Goal: Task Accomplishment & Management: Use online tool/utility

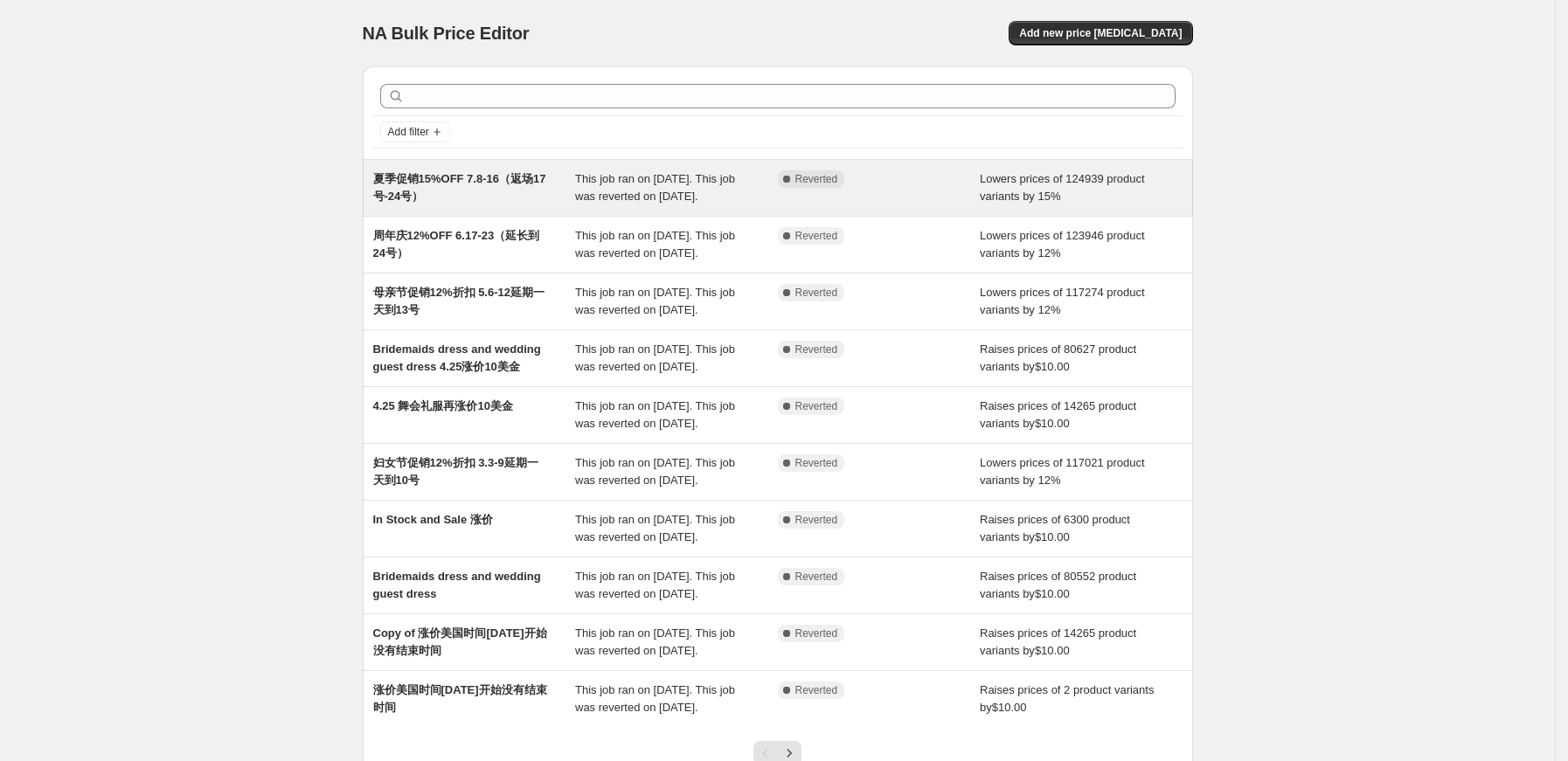
click at [479, 187] on div "夏季促销15%OFF 7.8-16（返场17号-24号）" at bounding box center [474, 188] width 203 height 35
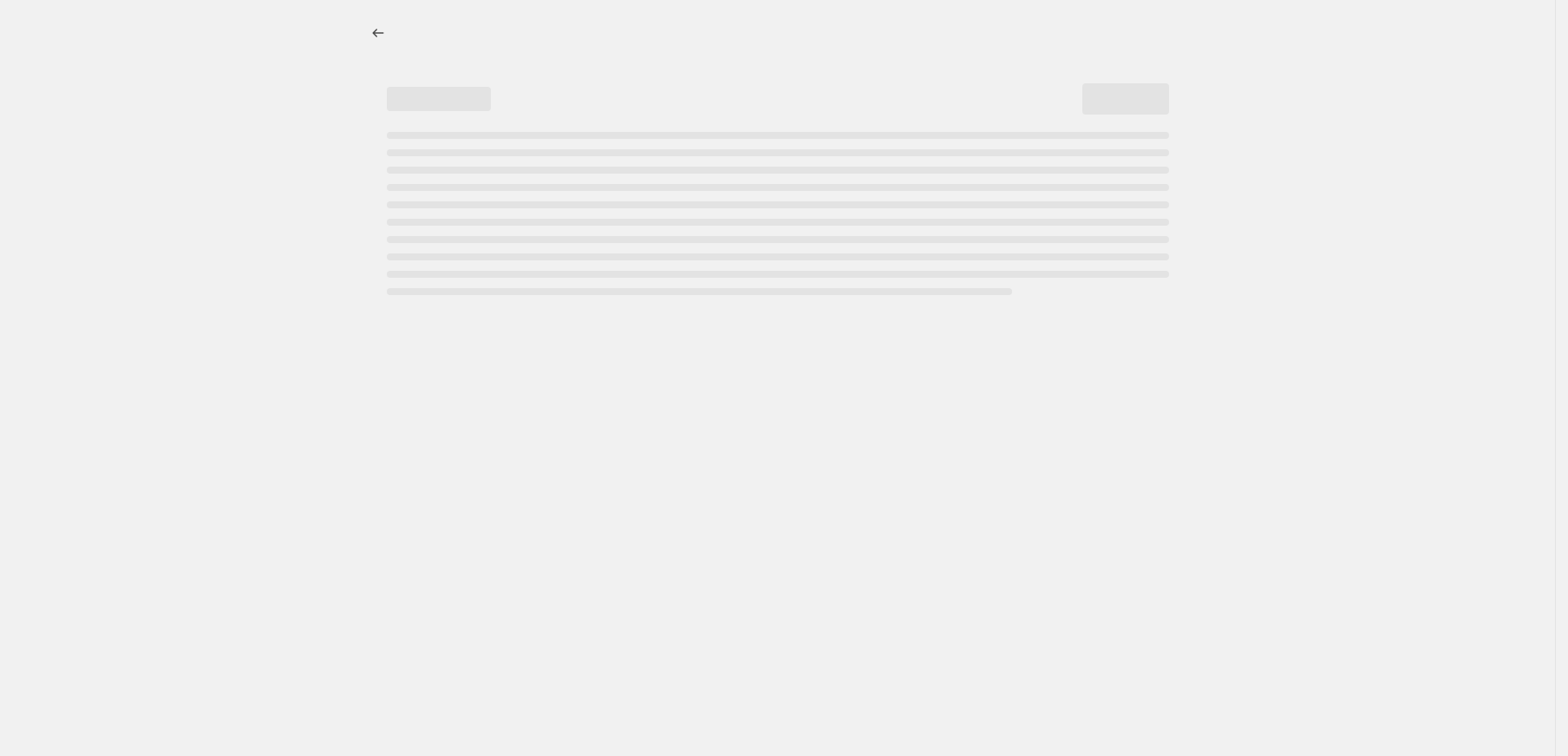
select select "percentage"
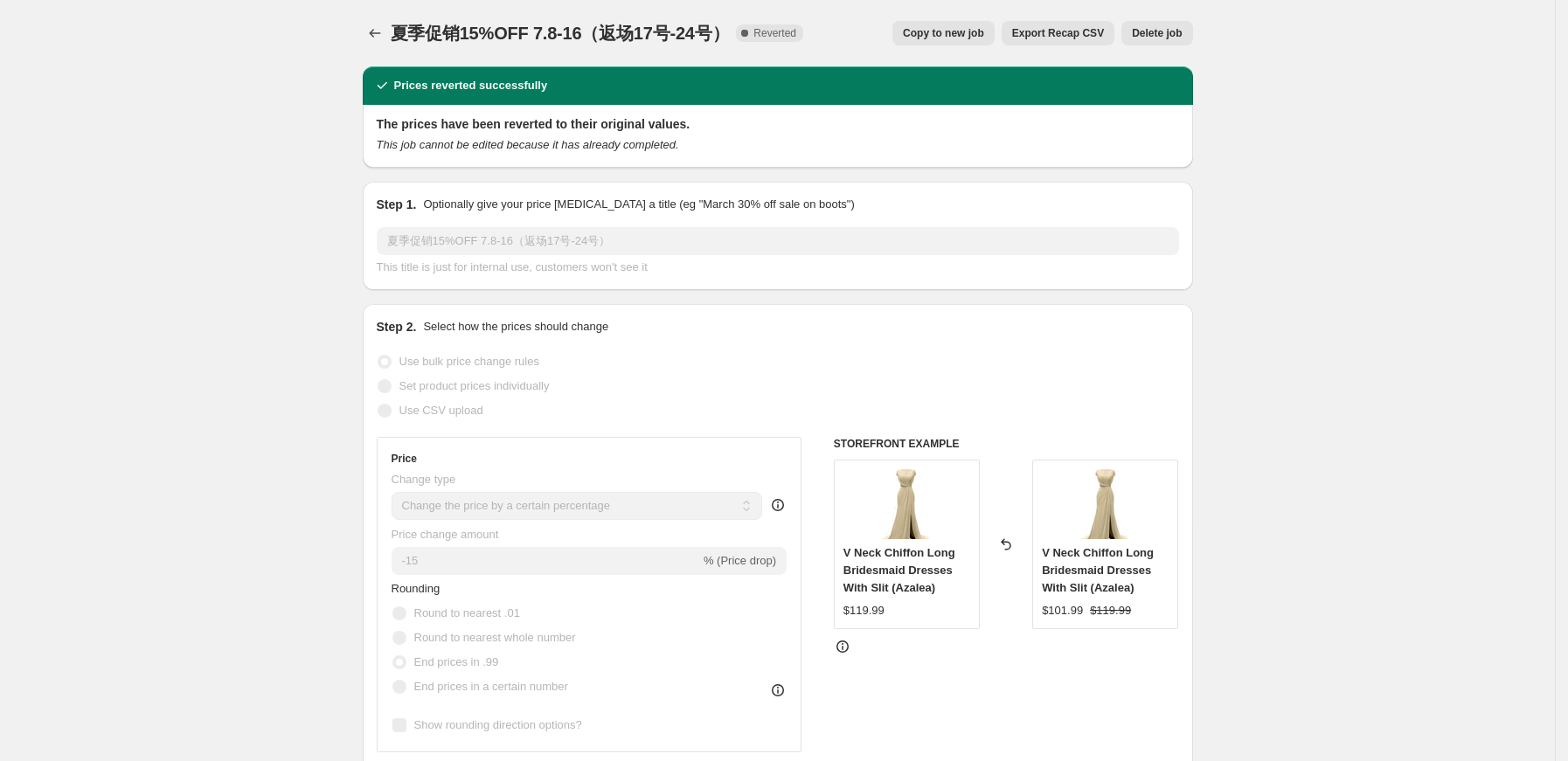
click at [968, 43] on button "Copy to new job" at bounding box center [943, 32] width 102 height 24
select select "percentage"
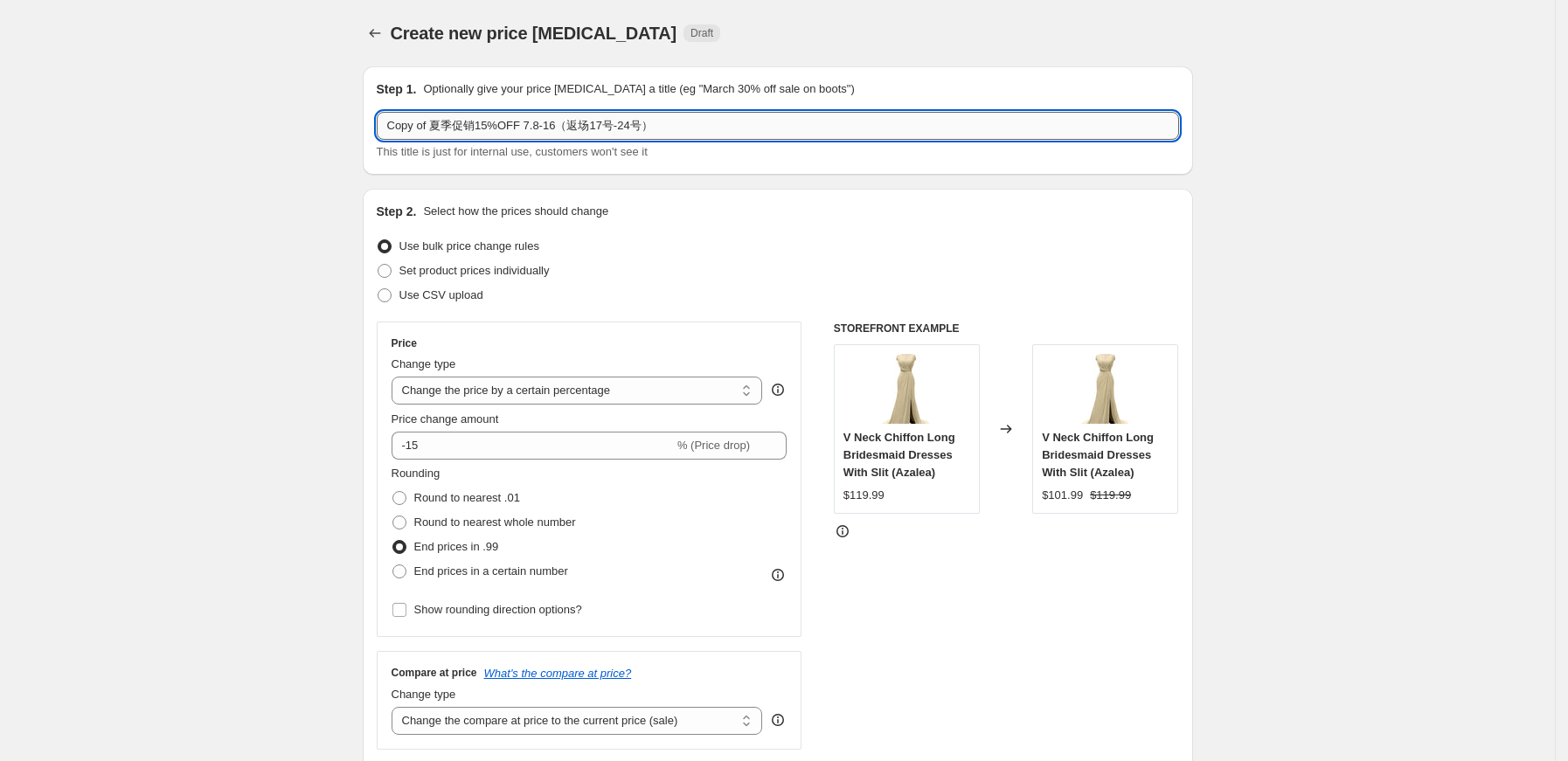
drag, startPoint x: 390, startPoint y: 125, endPoint x: 481, endPoint y: 123, distance: 91.0
click at [481, 123] on input "Copy of 夏季促销15%OFF 7.8-16（返场17号-24号）" at bounding box center [778, 125] width 803 height 28
paste input "Wedding Season Flash Sale"
drag, startPoint x: 585, startPoint y: 120, endPoint x: 599, endPoint y: 125, distance: 14.9
click at [599, 125] on input "Wedding Season Flash Sale 15%OFF 7.8-16（返场17号-24号）" at bounding box center [778, 125] width 803 height 28
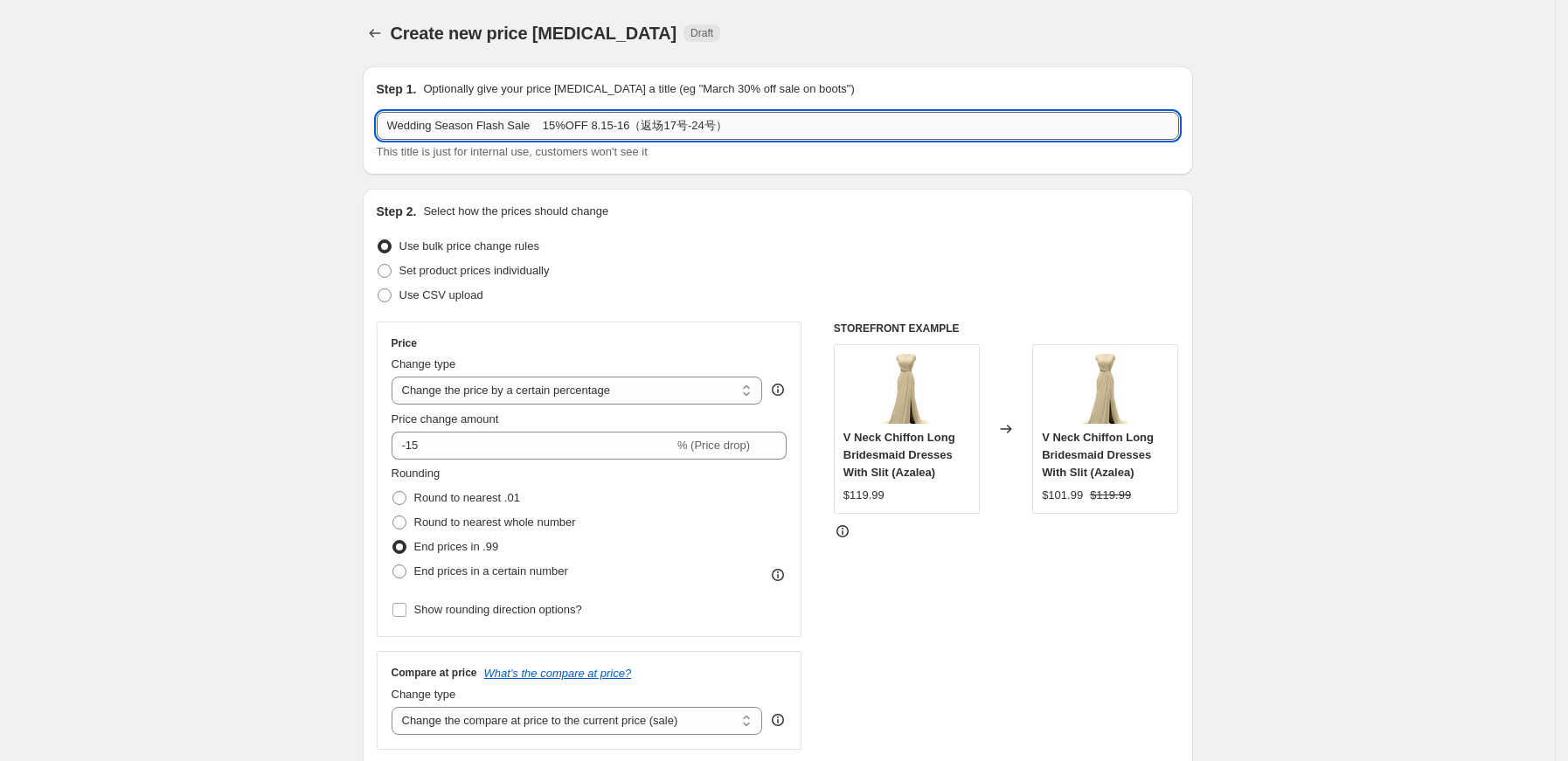
click at [622, 123] on input "Wedding Season Flash Sale 15%OFF 8.15-16（返场17号-24号）" at bounding box center [778, 125] width 803 height 28
drag, startPoint x: 657, startPoint y: 118, endPoint x: 669, endPoint y: 120, distance: 12.2
click at [669, 120] on input "Wedding Season Flash Sale 15%OFF 8.15-21（返场17号-24号）" at bounding box center [778, 125] width 803 height 28
click at [786, 125] on input "Wedding Season Flash Sale 15%OFF 8.15-21（返场22号-24号）" at bounding box center [778, 125] width 803 height 28
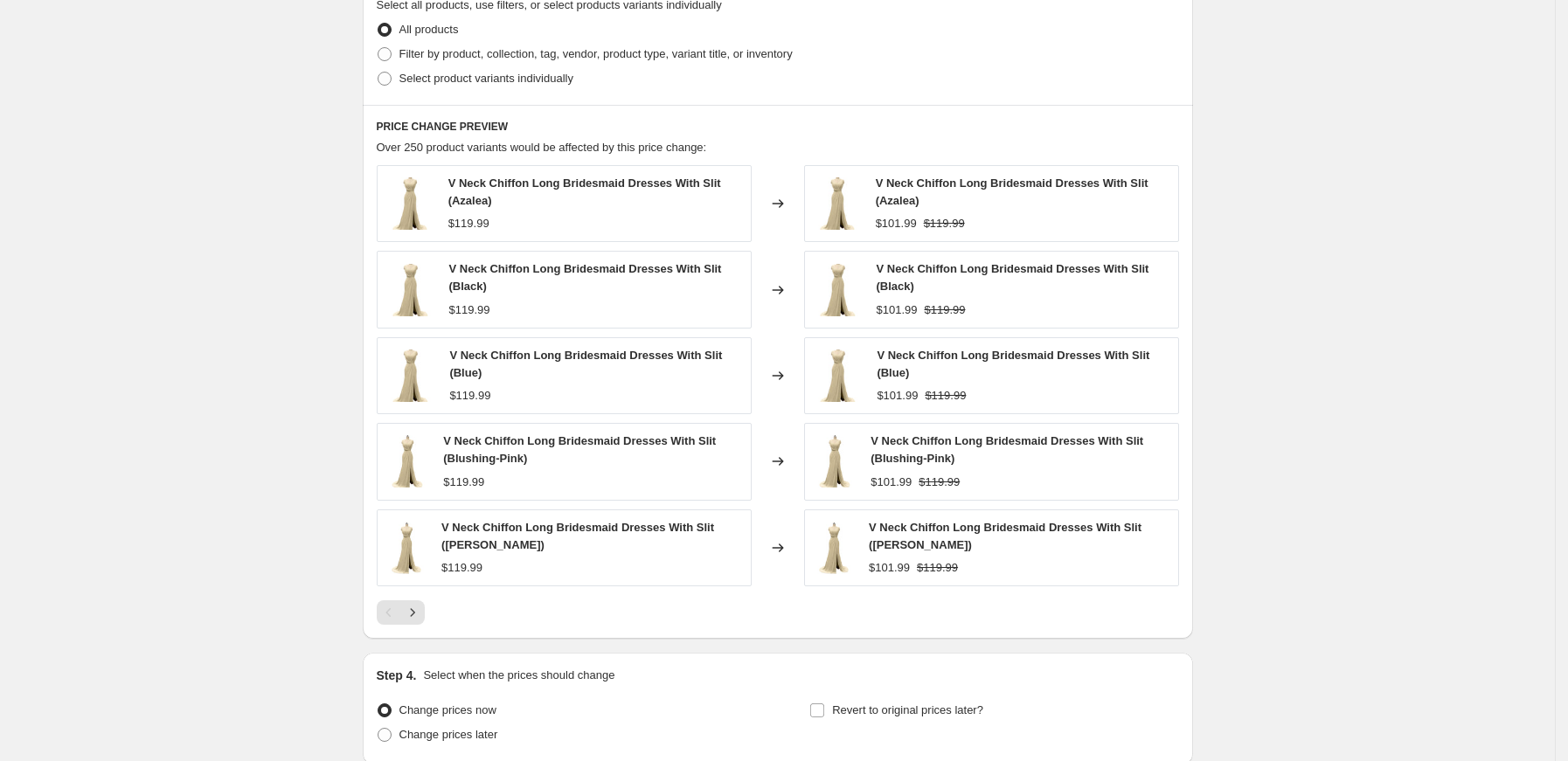
scroll to position [1013, 0]
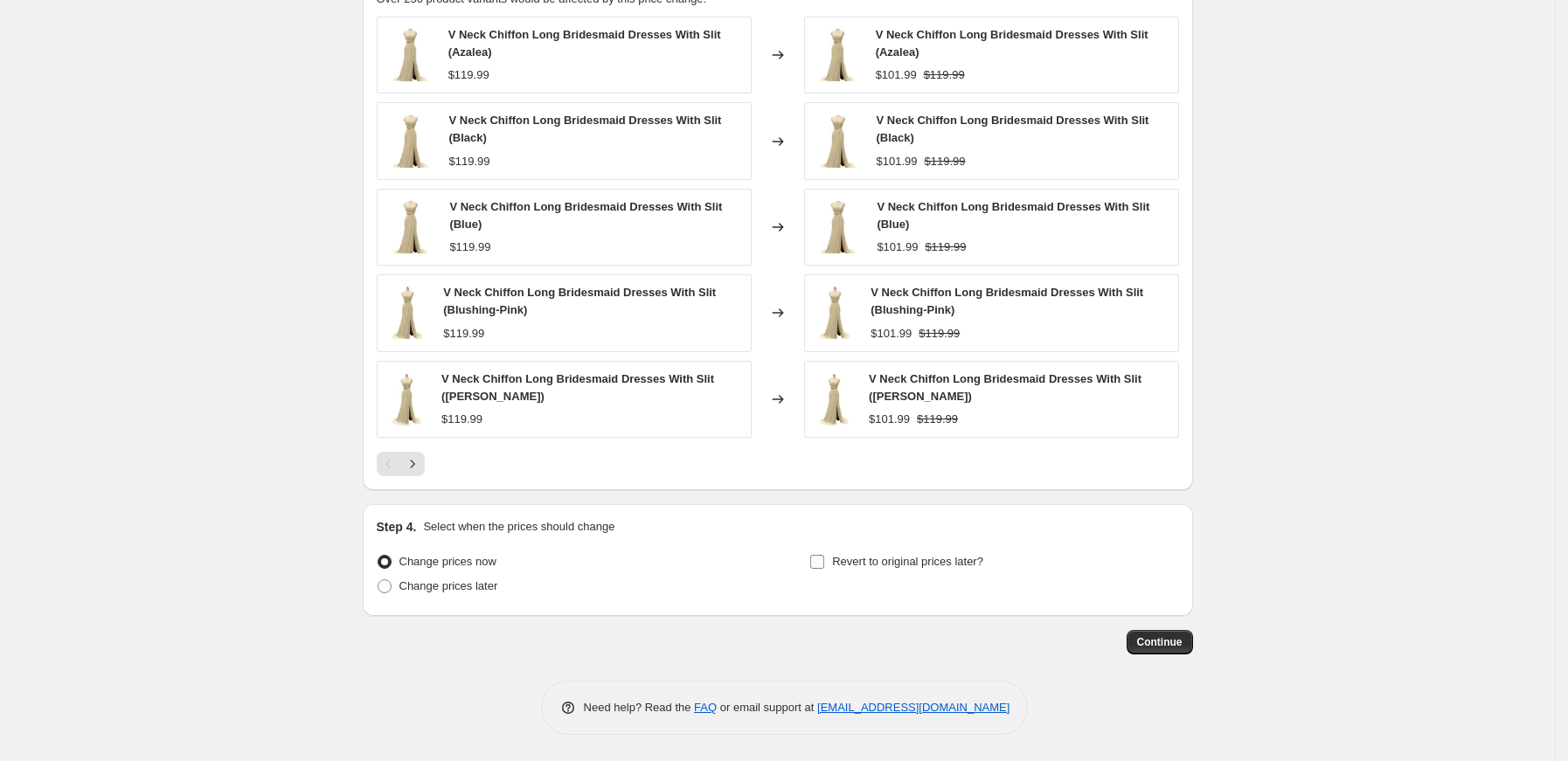
type input "Wedding Season Flash Sale 15%OFF 8.15-21（返场22号-24号）"
drag, startPoint x: 826, startPoint y: 557, endPoint x: 828, endPoint y: 567, distance: 10.2
click at [824, 558] on input "Revert to original prices later?" at bounding box center [817, 561] width 14 height 14
checkbox input "true"
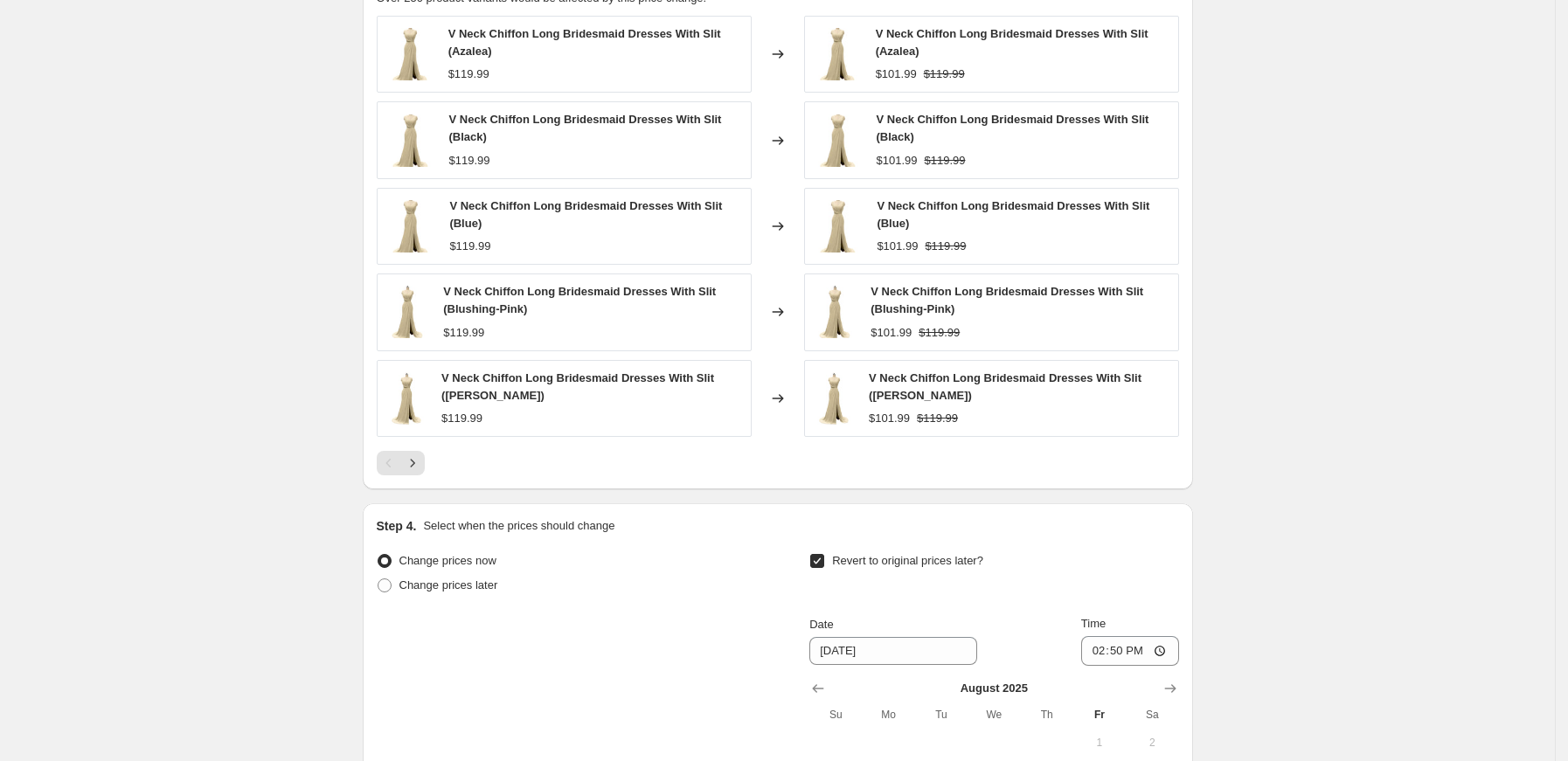
scroll to position [1130, 0]
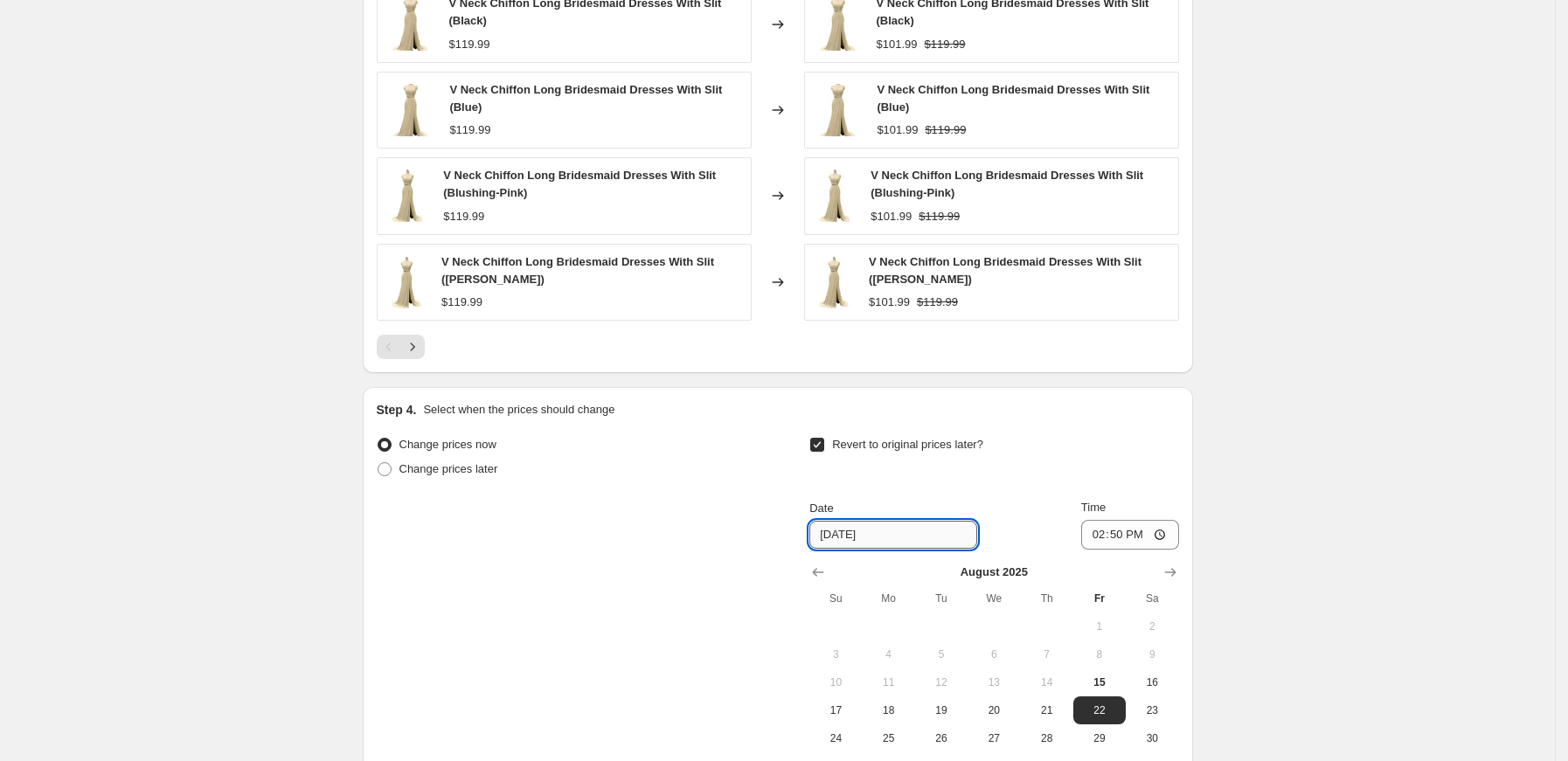
click at [836, 532] on input "8/22/2025" at bounding box center [893, 534] width 167 height 28
click at [848, 532] on input "8/22/2025" at bounding box center [893, 534] width 167 height 28
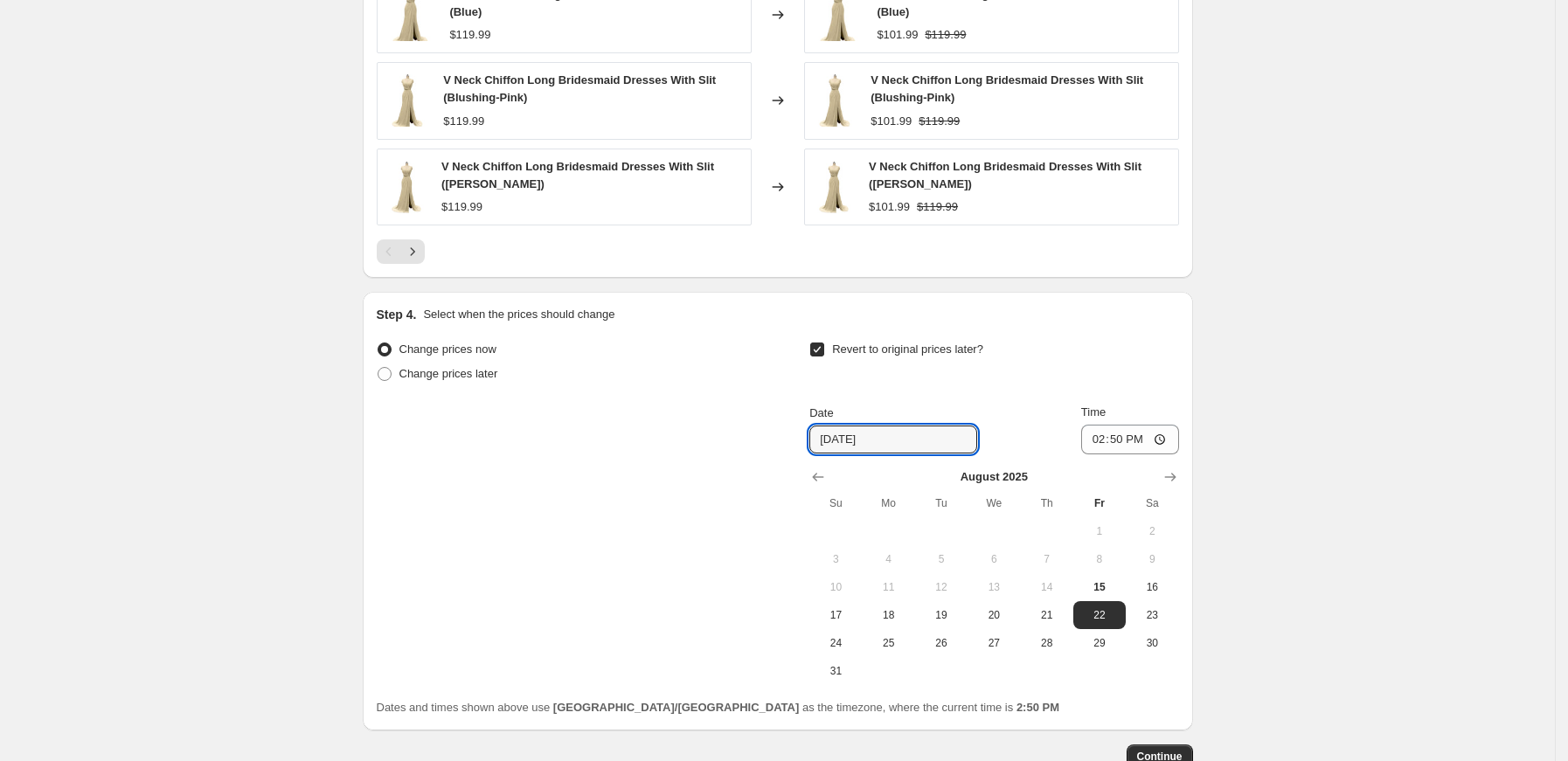
scroll to position [1247, 0]
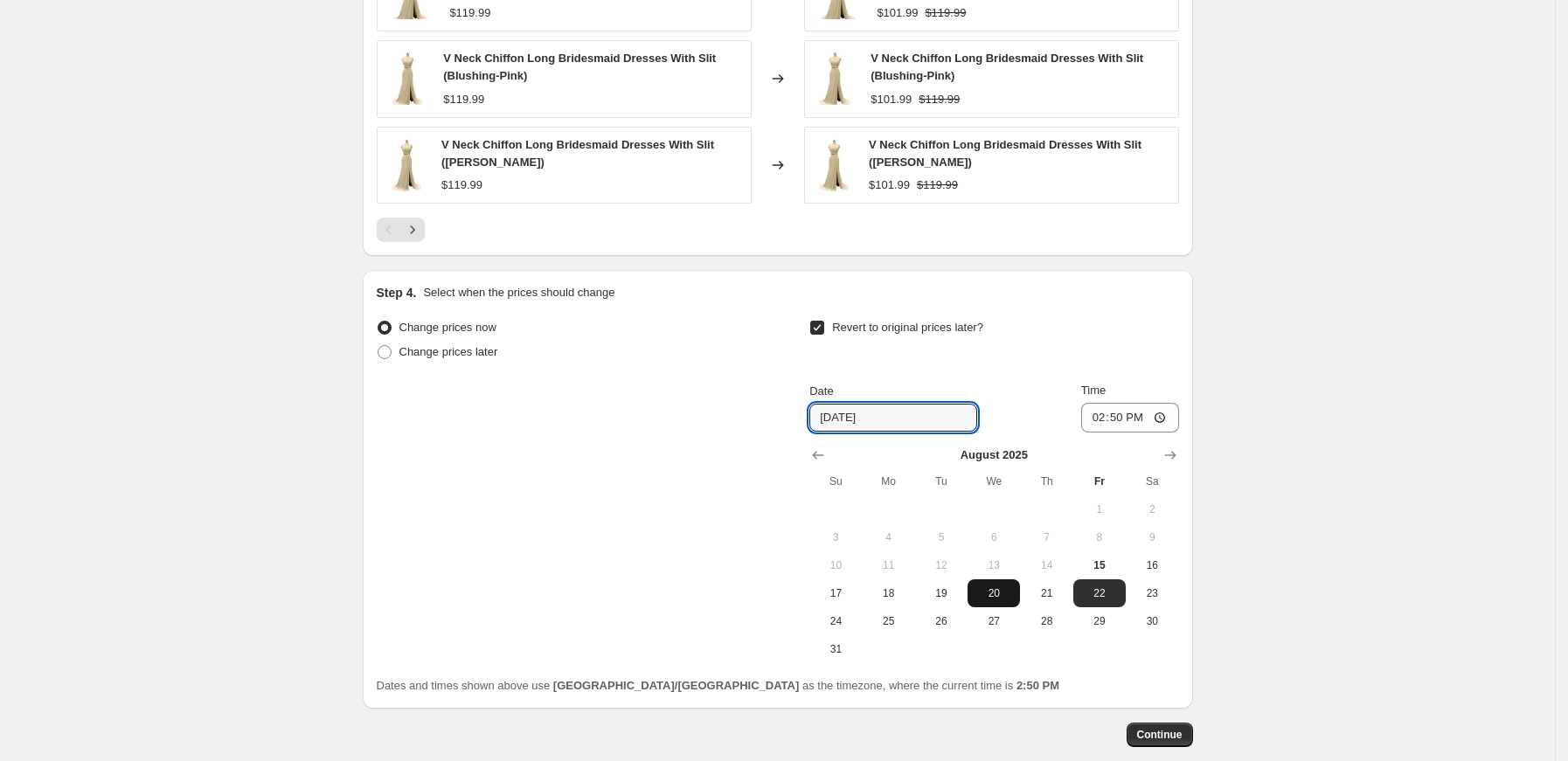
drag, startPoint x: 907, startPoint y: 629, endPoint x: 982, endPoint y: 586, distance: 86.5
click at [907, 628] on span "25" at bounding box center [888, 621] width 38 height 14
type input "[DATE]"
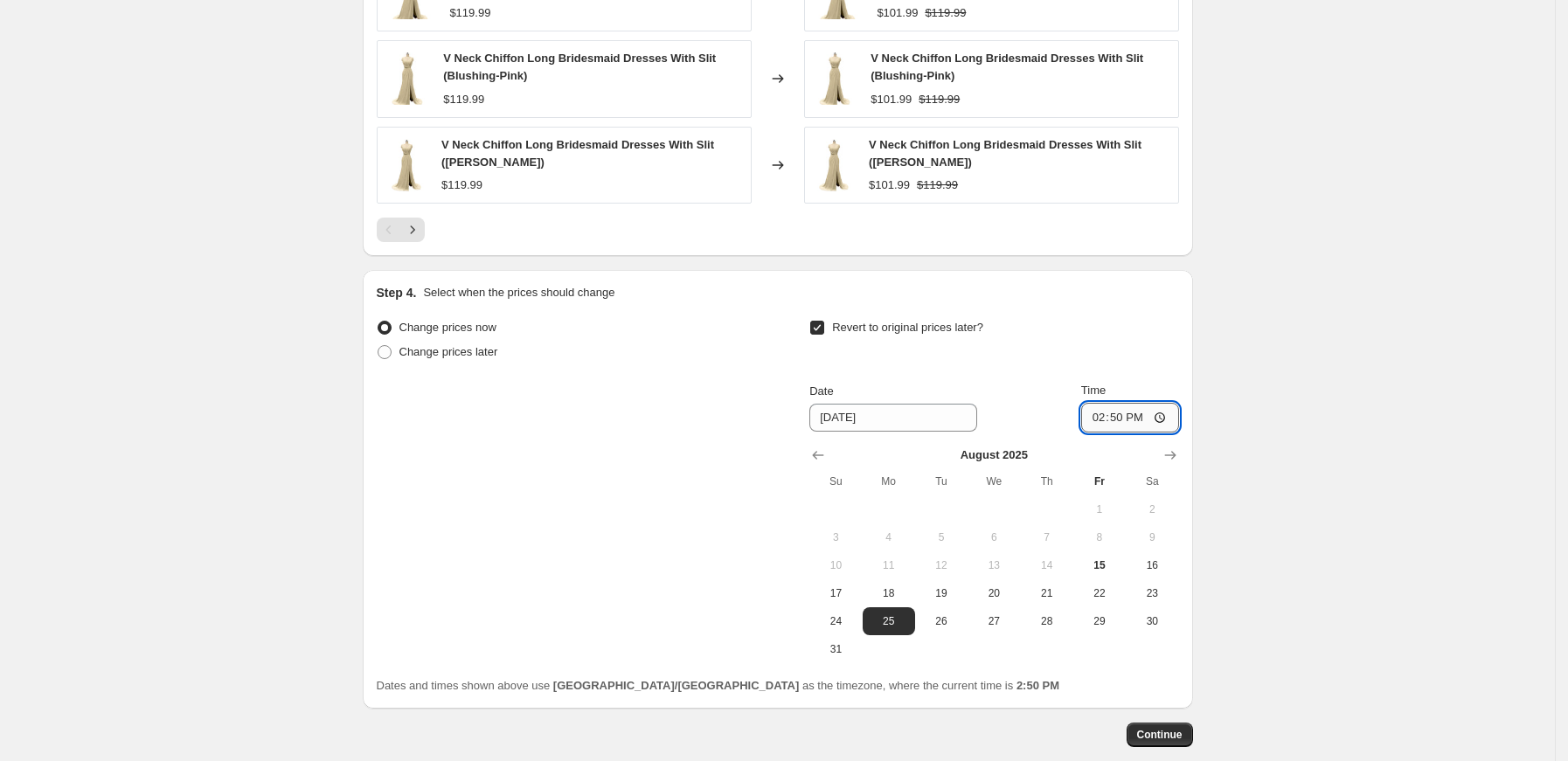
click at [1102, 423] on input "14:50" at bounding box center [1130, 418] width 98 height 29
click at [1153, 416] on input "14:50" at bounding box center [1130, 418] width 98 height 29
click at [1163, 416] on input "14:50" at bounding box center [1130, 418] width 98 height 29
type input "15:00"
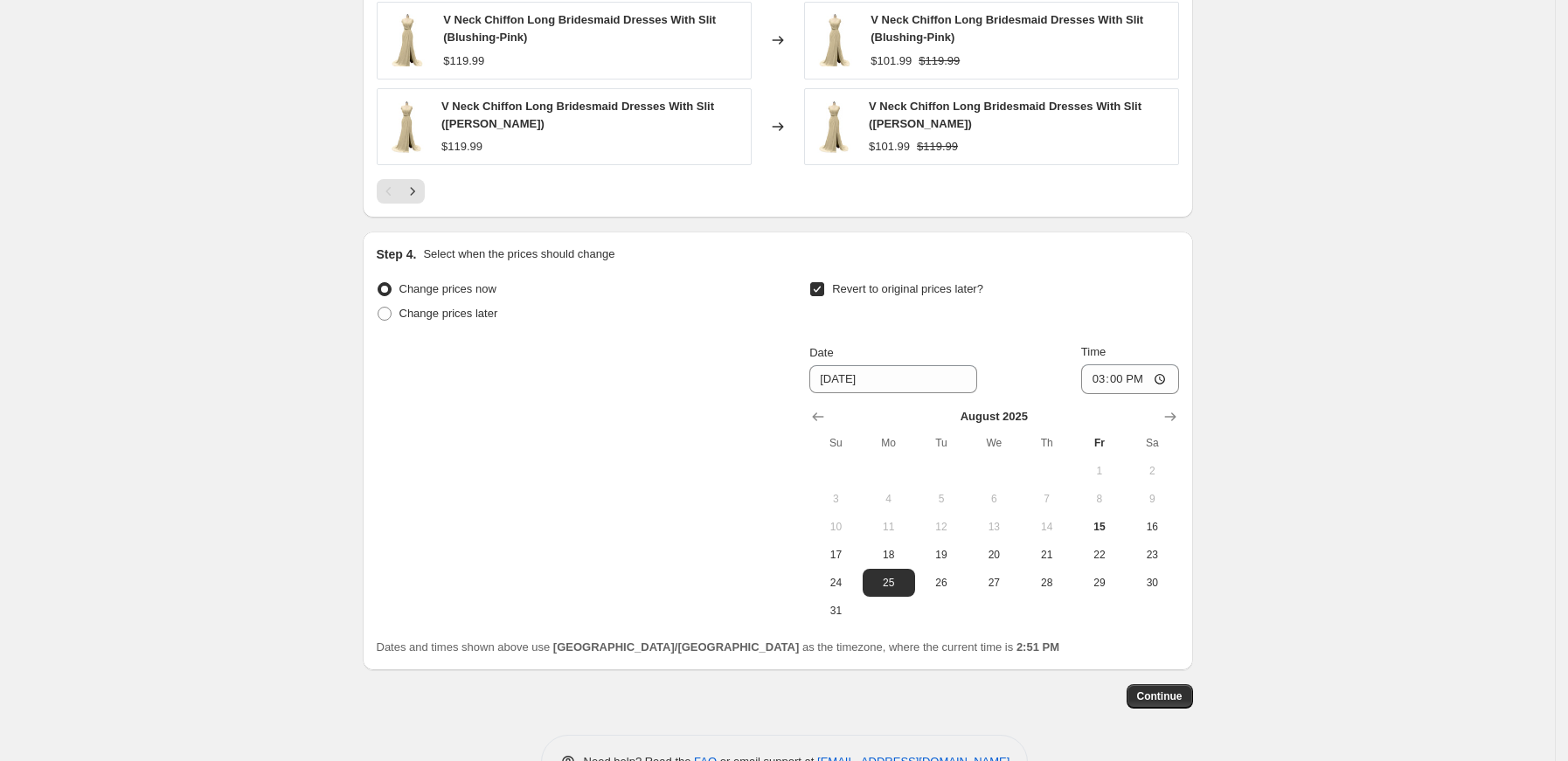
scroll to position [1341, 0]
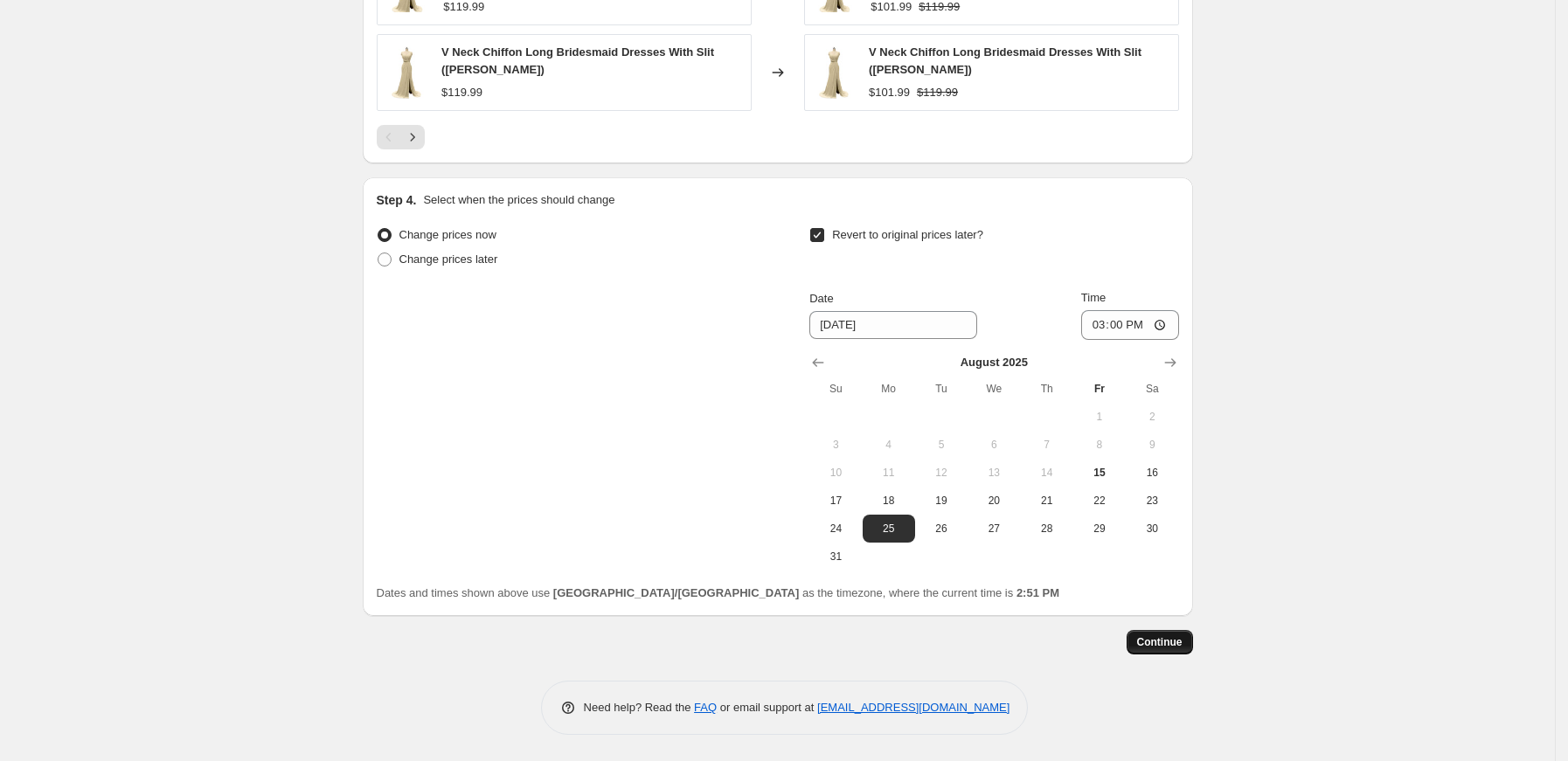
click at [1171, 642] on span "Continue" at bounding box center [1159, 642] width 45 height 14
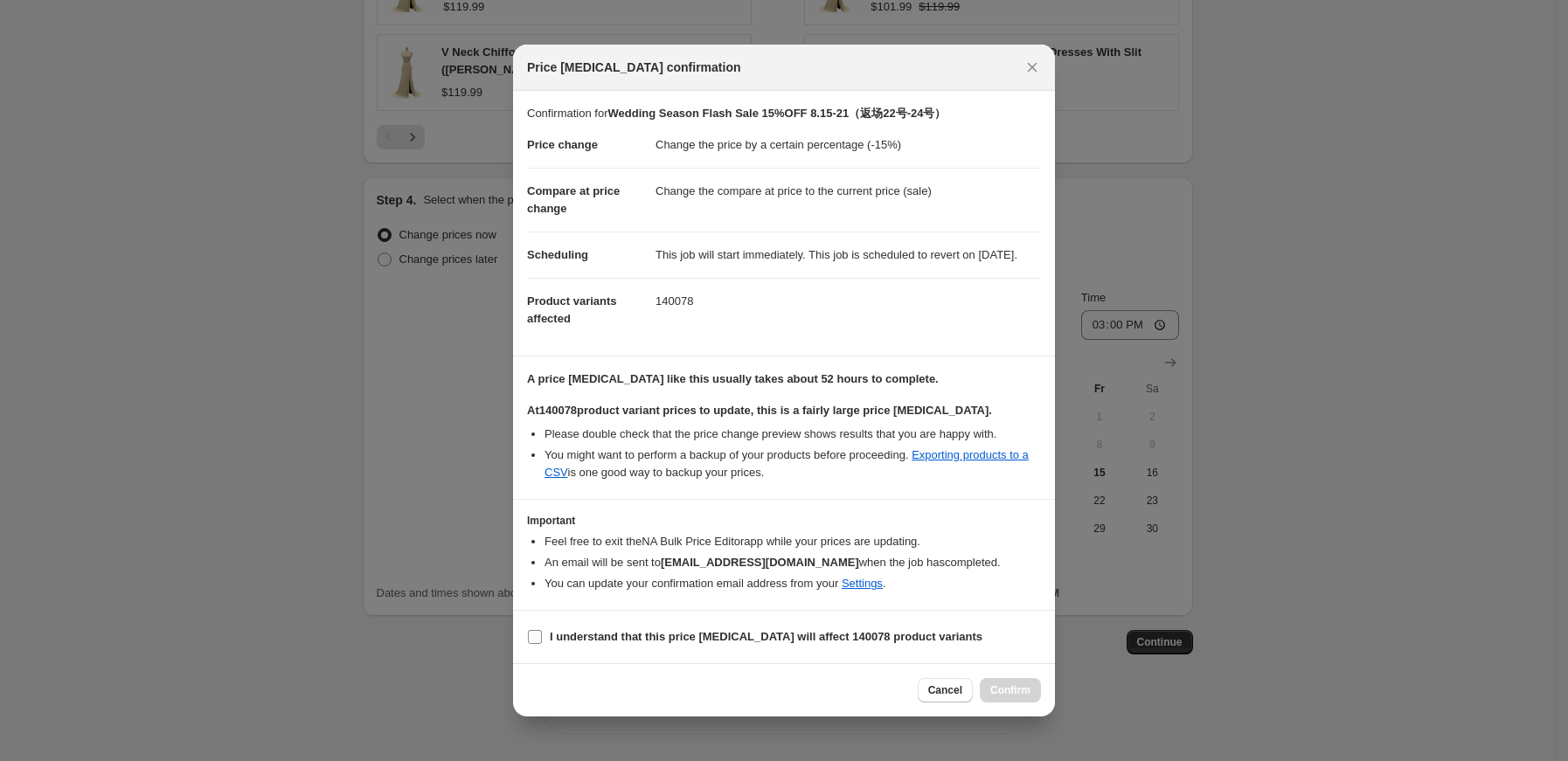
click at [527, 645] on span ":r3j:" at bounding box center [534, 637] width 16 height 16
click at [528, 644] on input "I understand that this price change job will affect 140078 product variants" at bounding box center [534, 637] width 14 height 14
checkbox input "true"
click at [1007, 694] on span "Confirm" at bounding box center [1009, 690] width 40 height 14
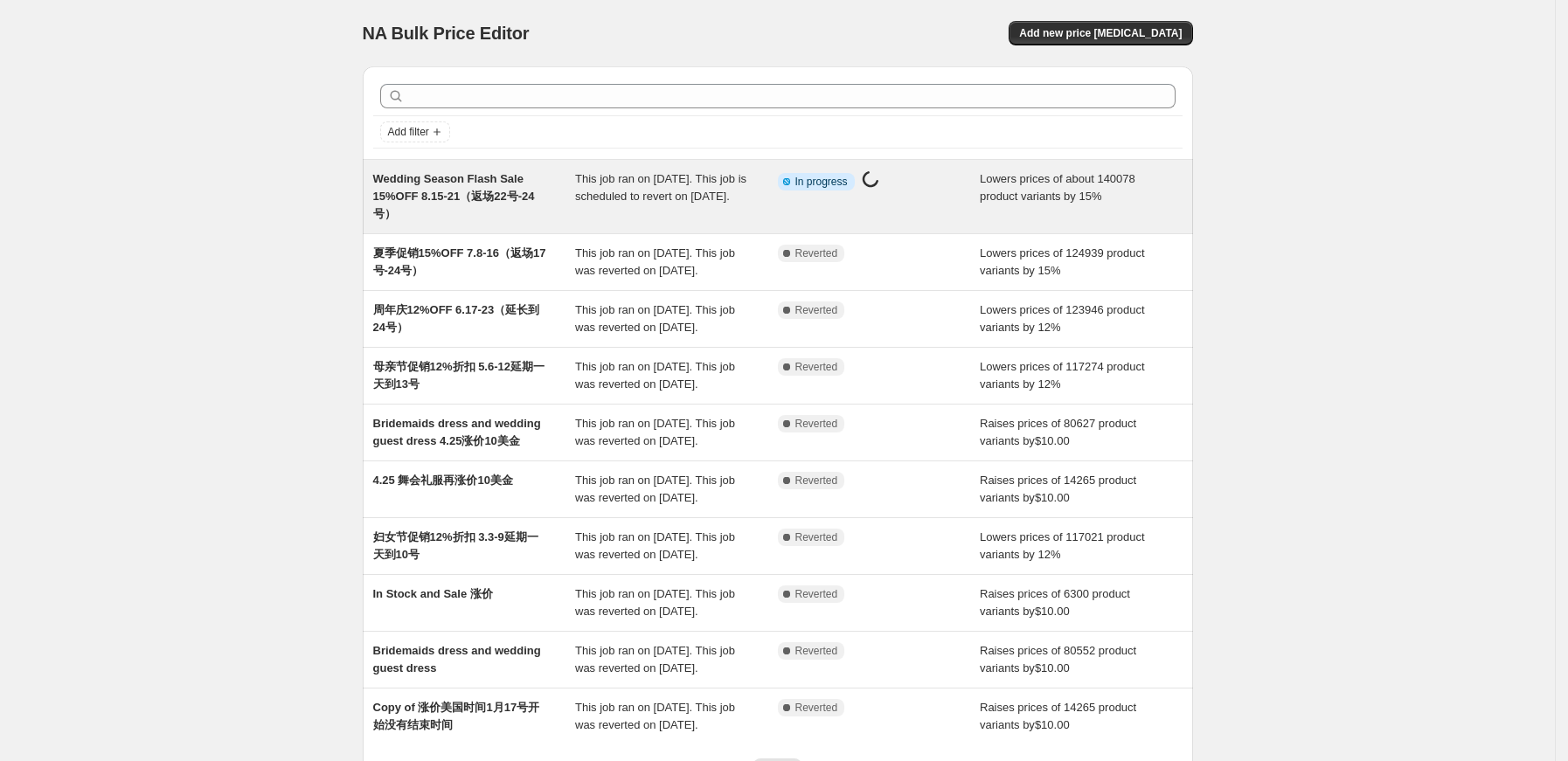
click at [623, 175] on span "This job ran on [DATE]. This job is scheduled to revert on [DATE]." at bounding box center [660, 187] width 171 height 30
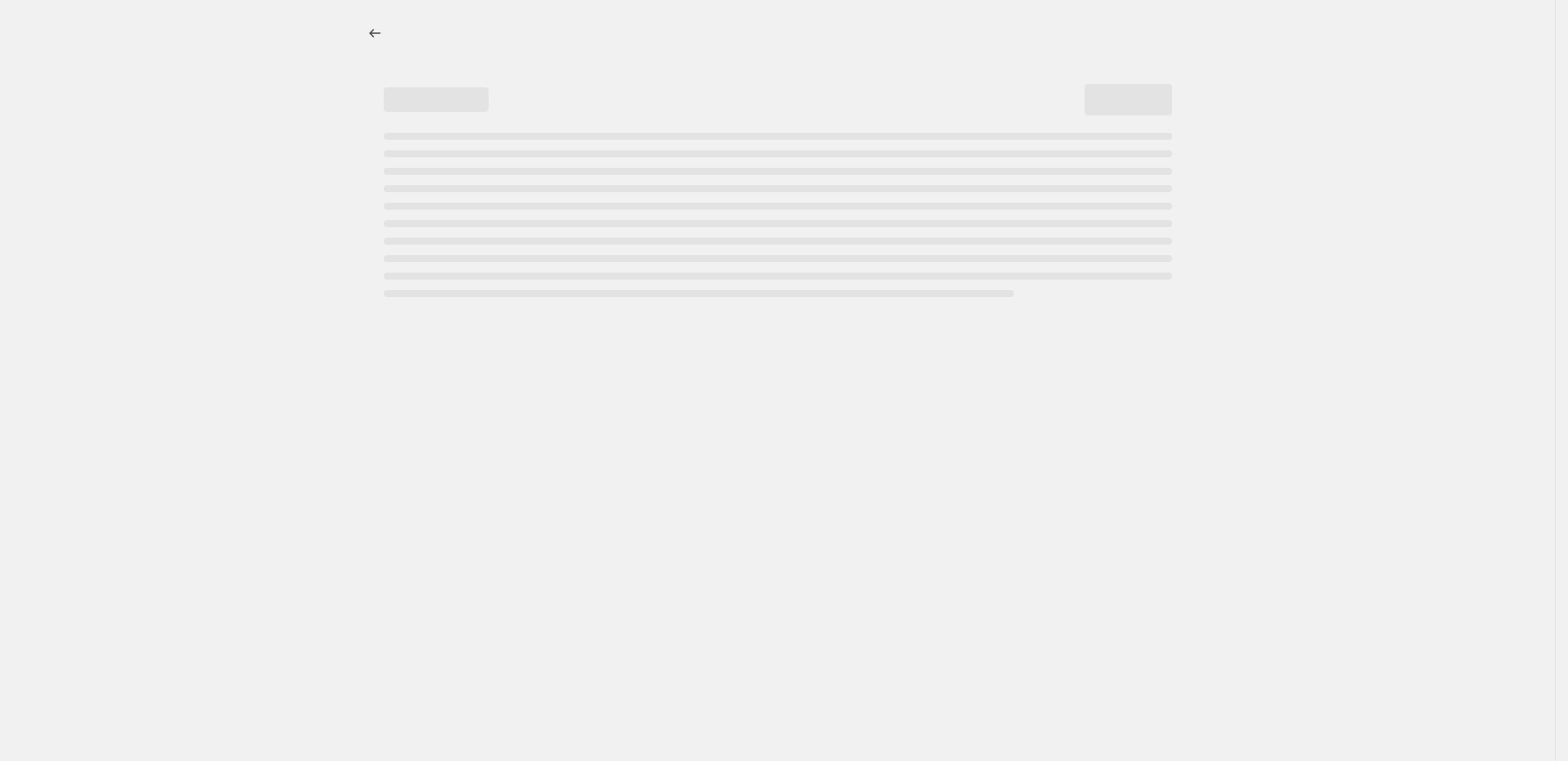
select select "percentage"
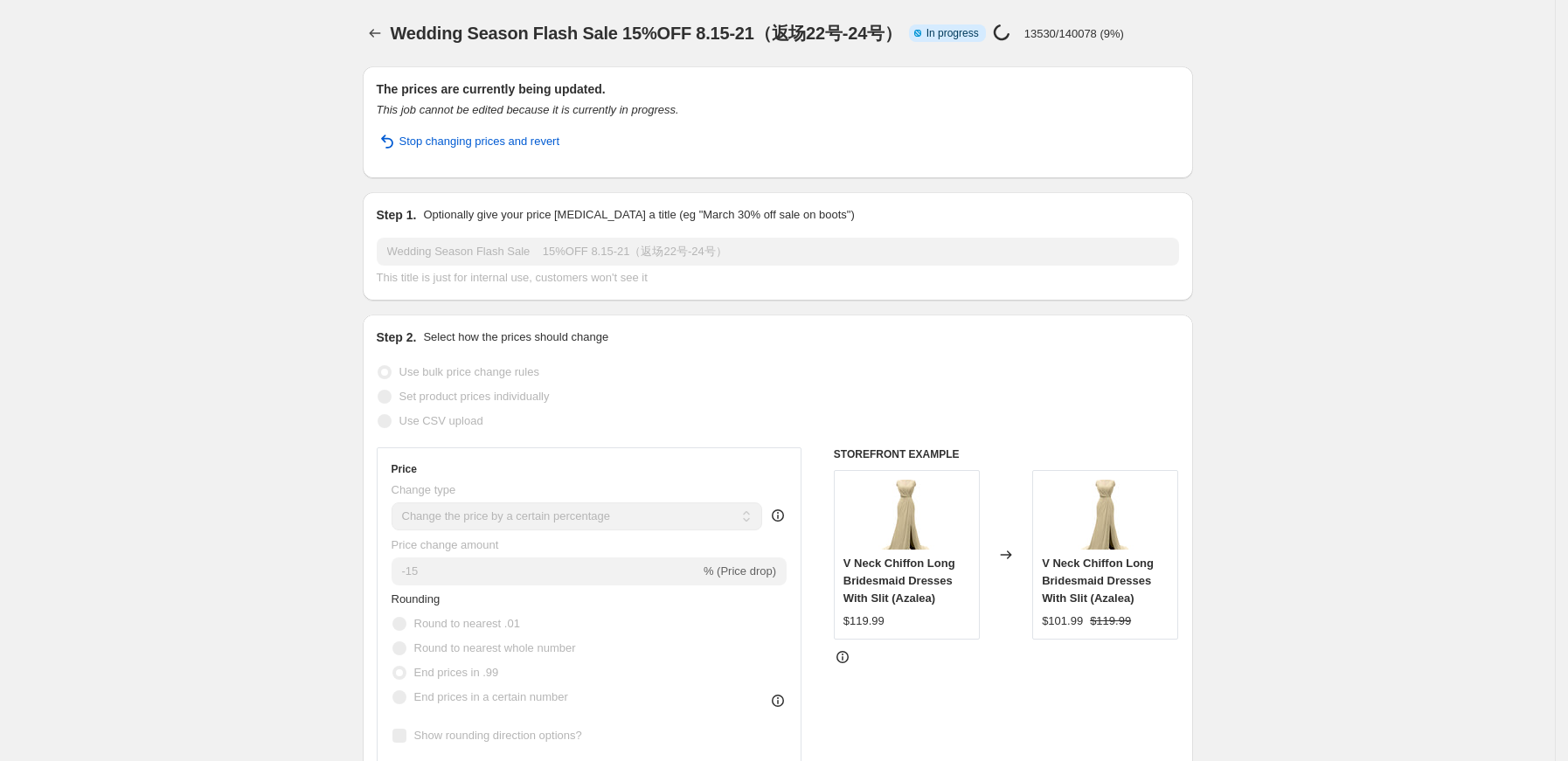
click at [378, 20] on div "Wedding Season Flash Sale 15%OFF 8.15-21（返场22号-24号）. This page is ready Wedding…" at bounding box center [777, 33] width 830 height 67
click at [379, 25] on icon "Price change jobs" at bounding box center [375, 33] width 18 height 18
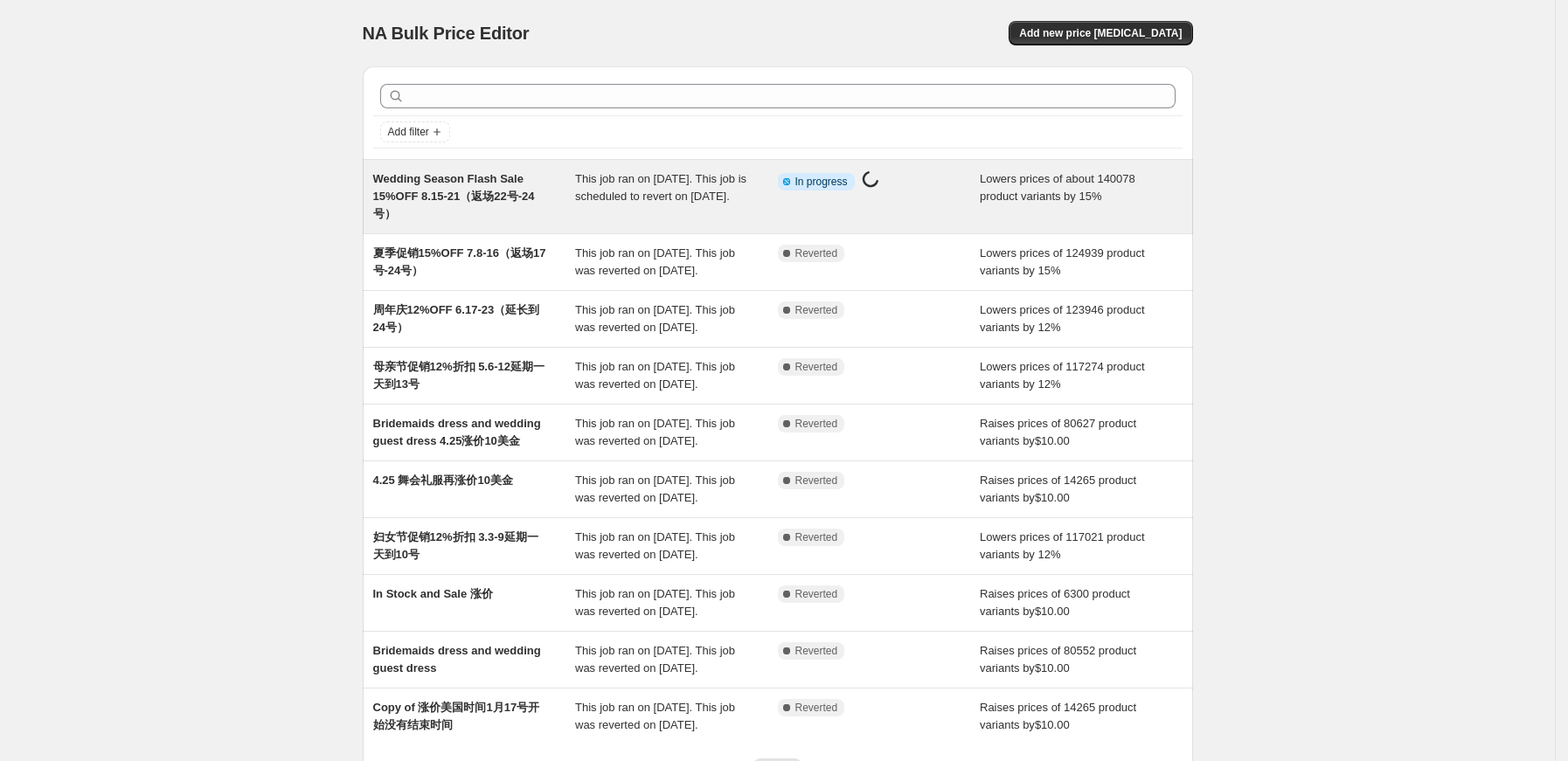
click at [500, 182] on span "Wedding Season Flash Sale 15%OFF 8.15-21（返场22号-24号）" at bounding box center [453, 196] width 161 height 48
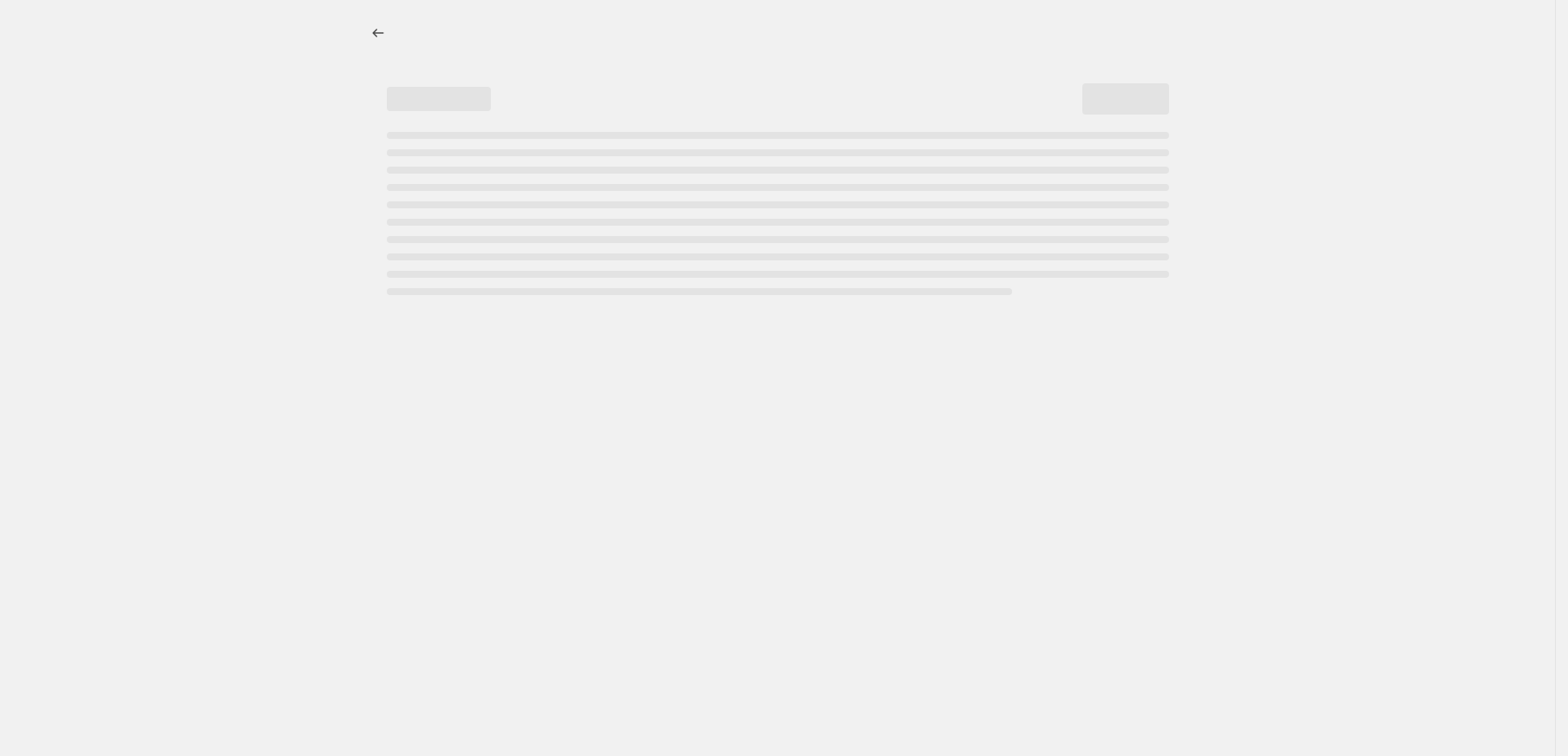
select select "percentage"
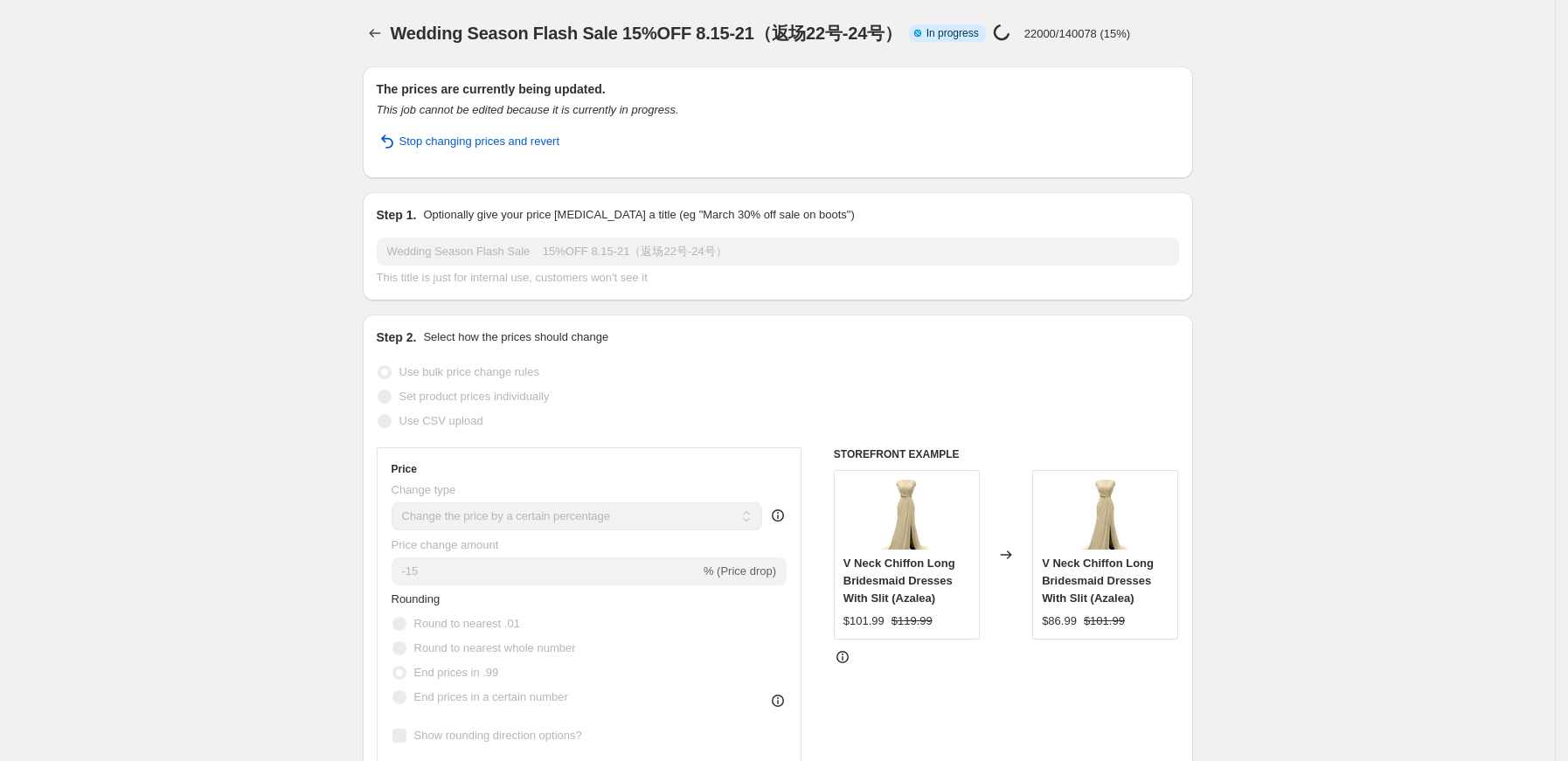
click at [380, 33] on icon "Price change jobs" at bounding box center [375, 32] width 12 height 9
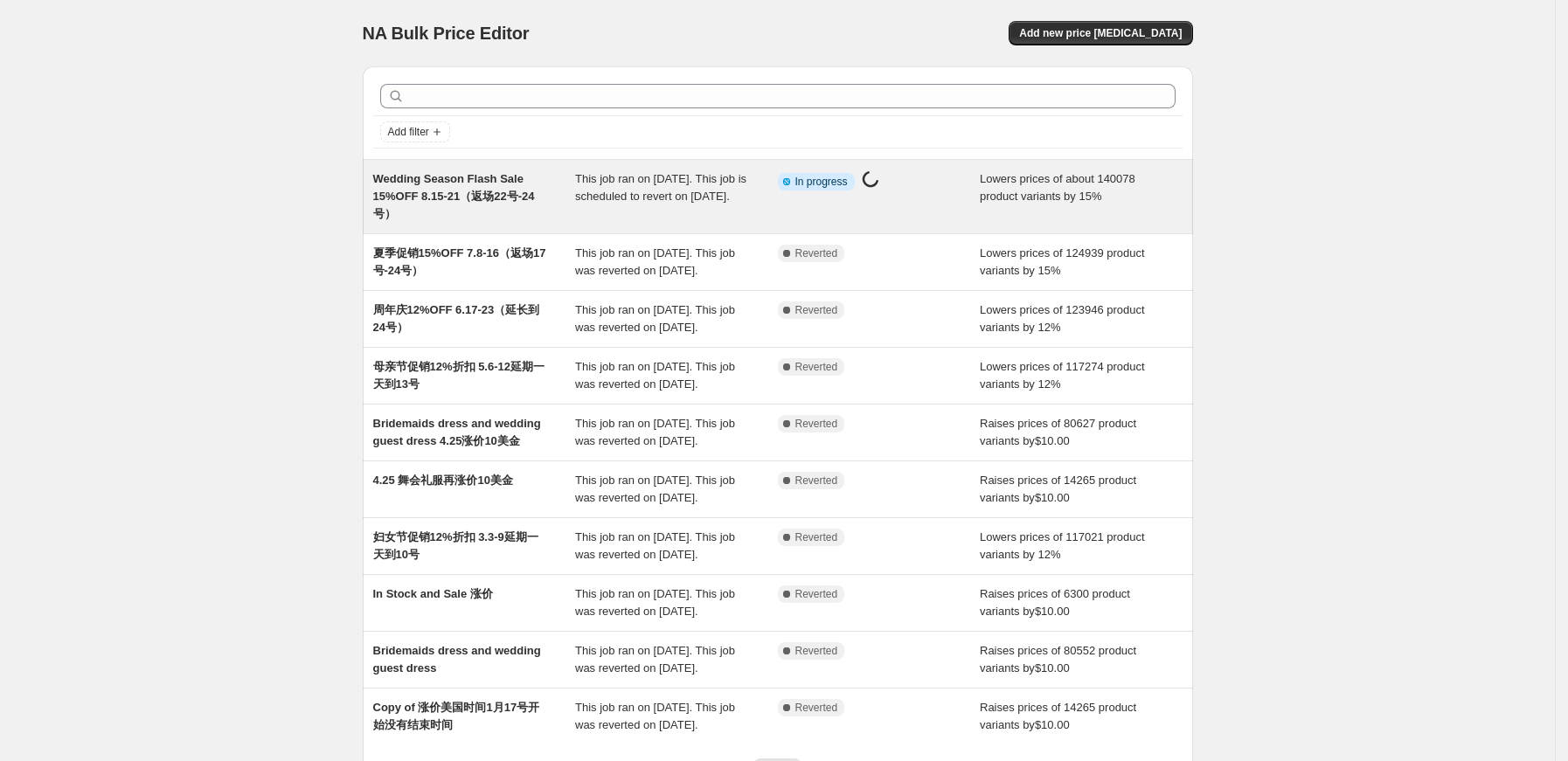
click at [473, 173] on span "Wedding Season Flash Sale 15%OFF 8.15-21（返场22号-24号）" at bounding box center [453, 196] width 161 height 48
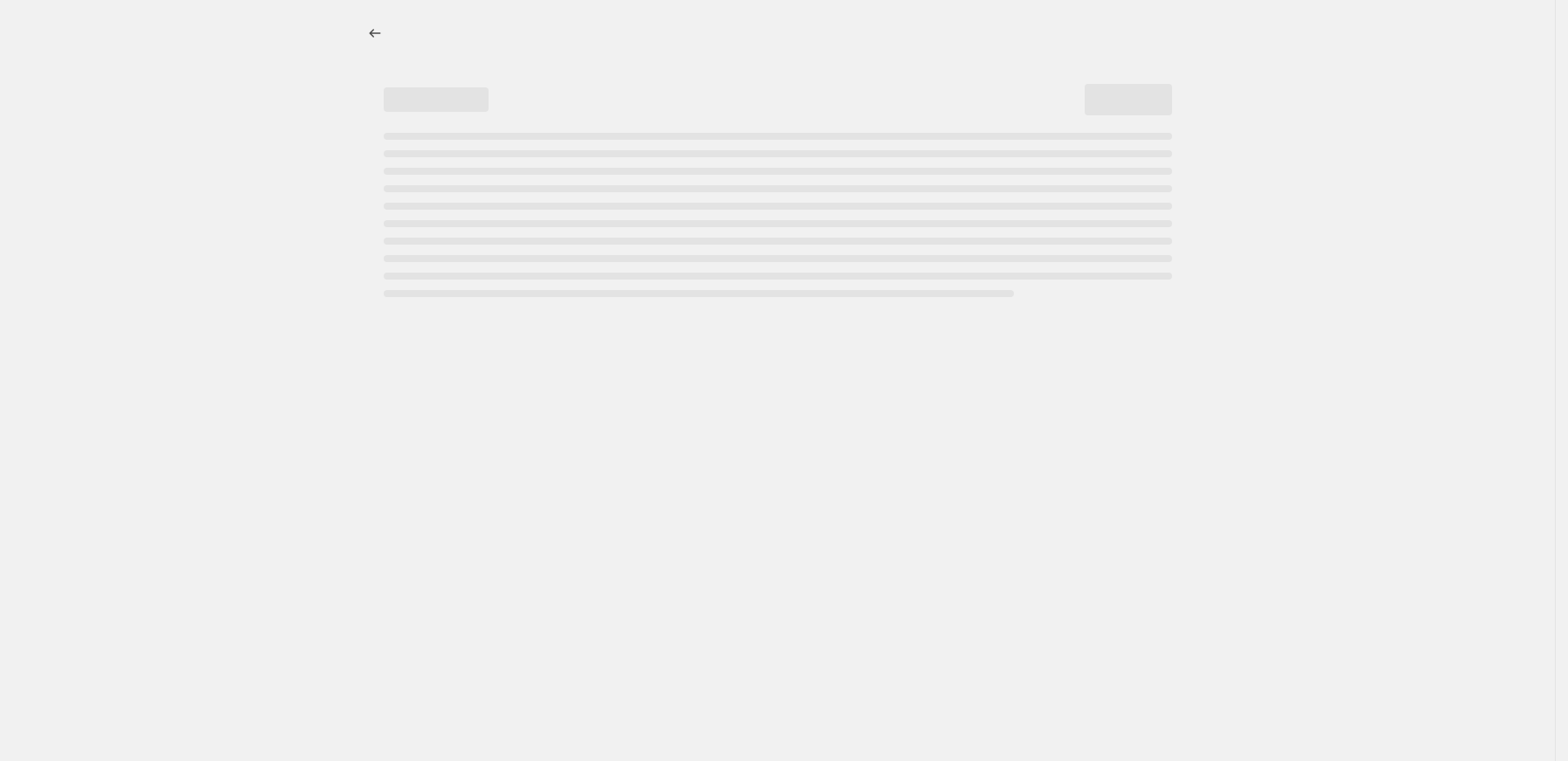
select select "percentage"
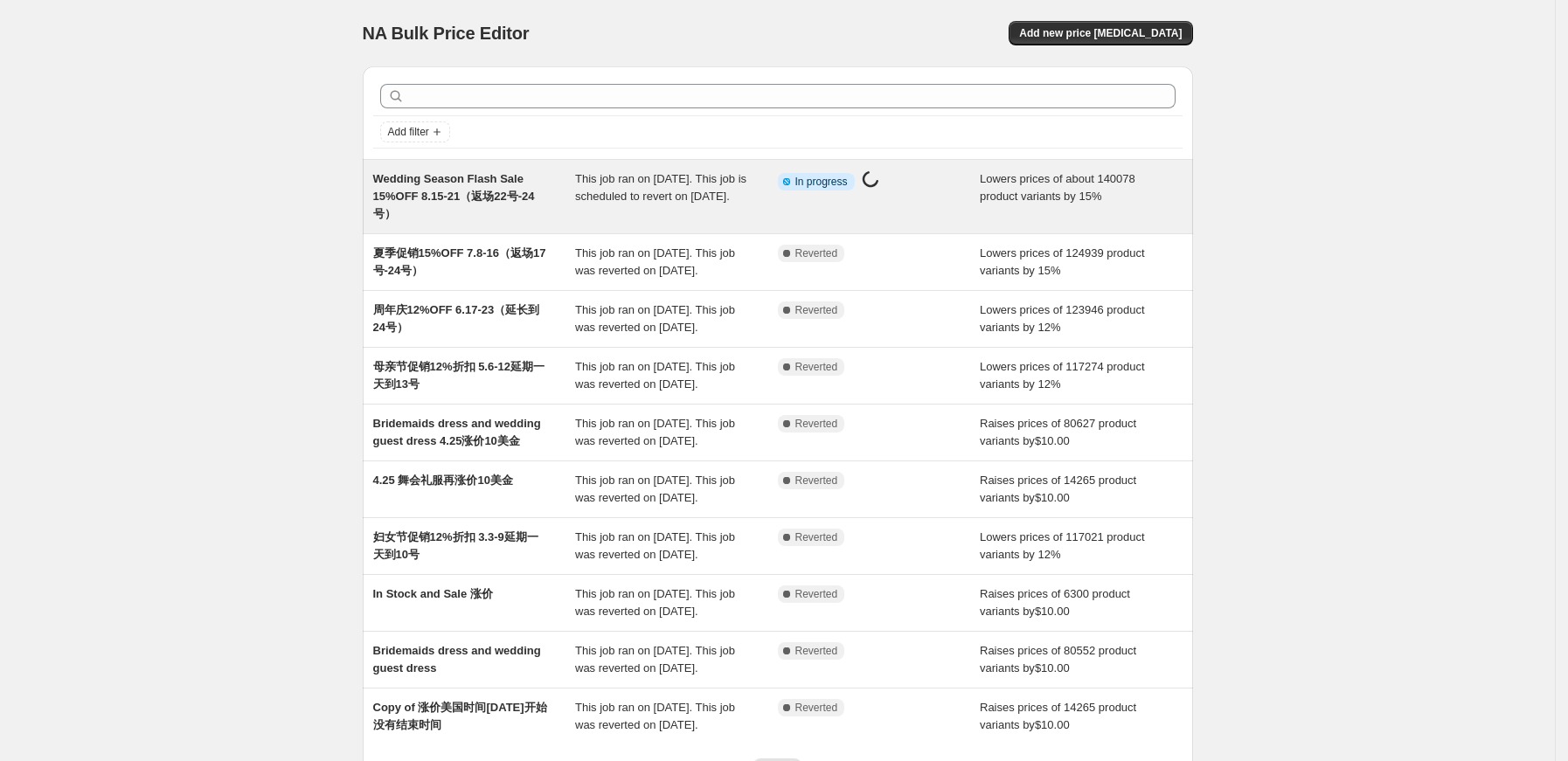
click at [634, 197] on span "This job ran on [DATE]. This job is scheduled to revert on [DATE]." at bounding box center [660, 187] width 171 height 30
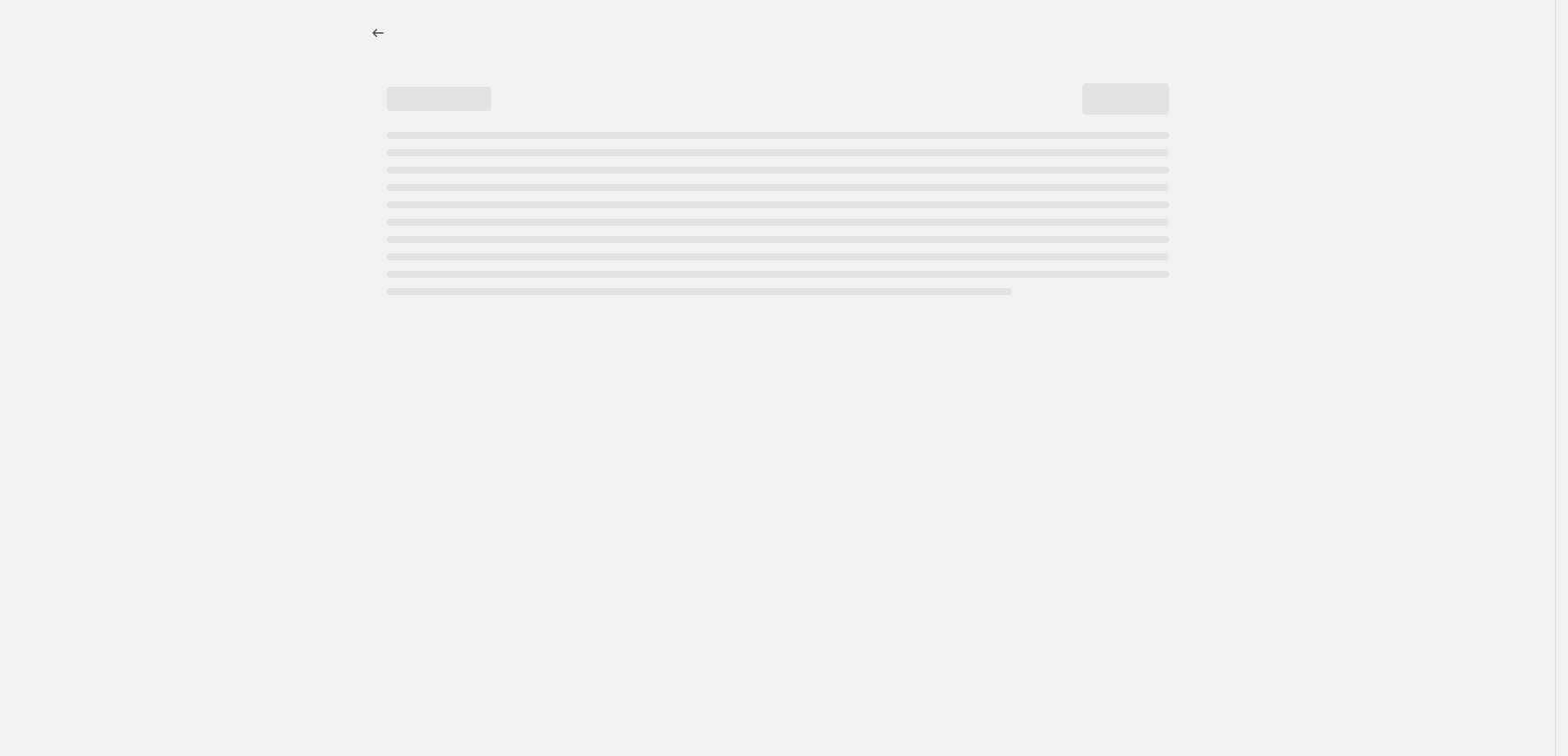
select select "percentage"
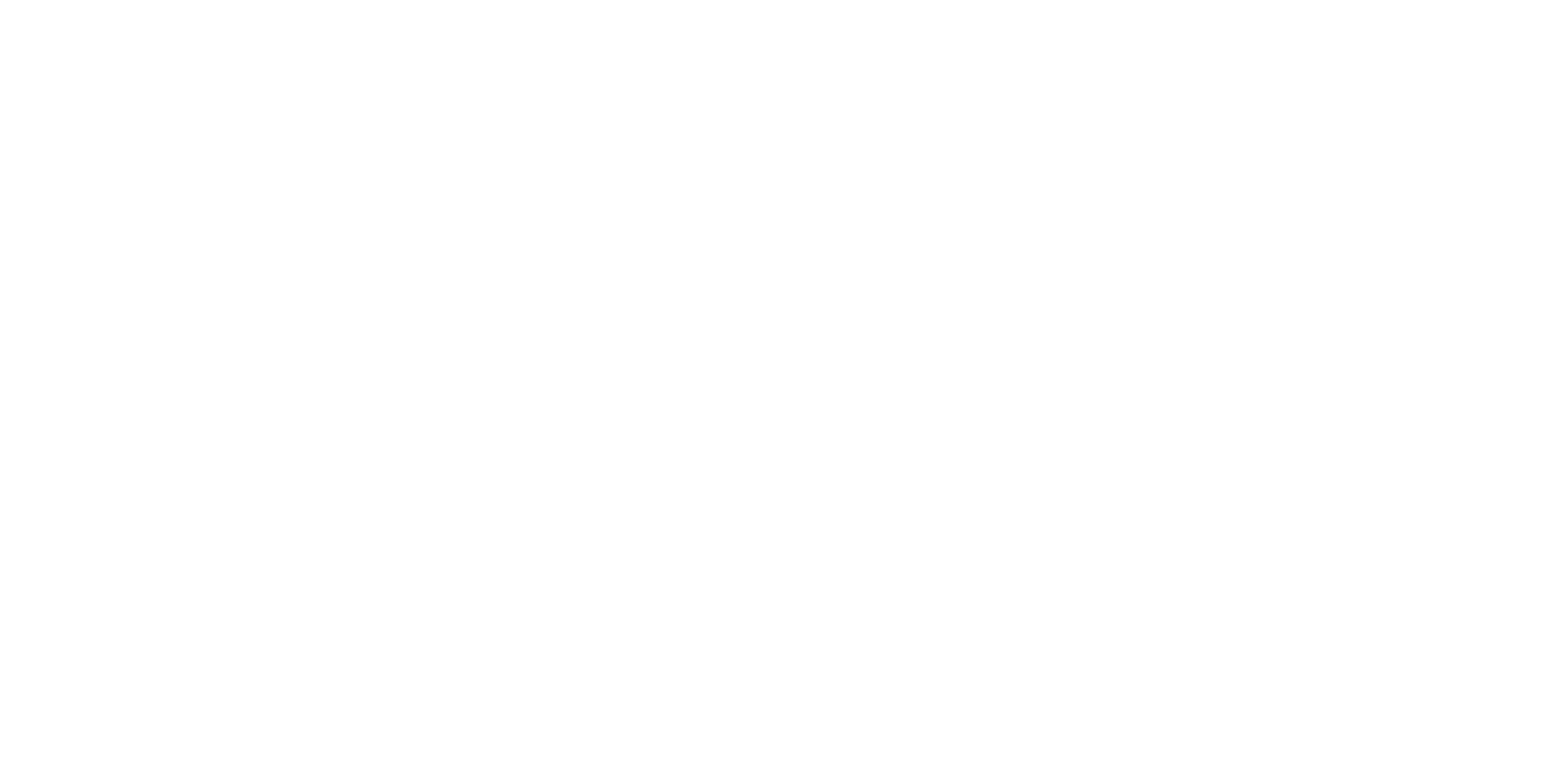
select select "percentage"
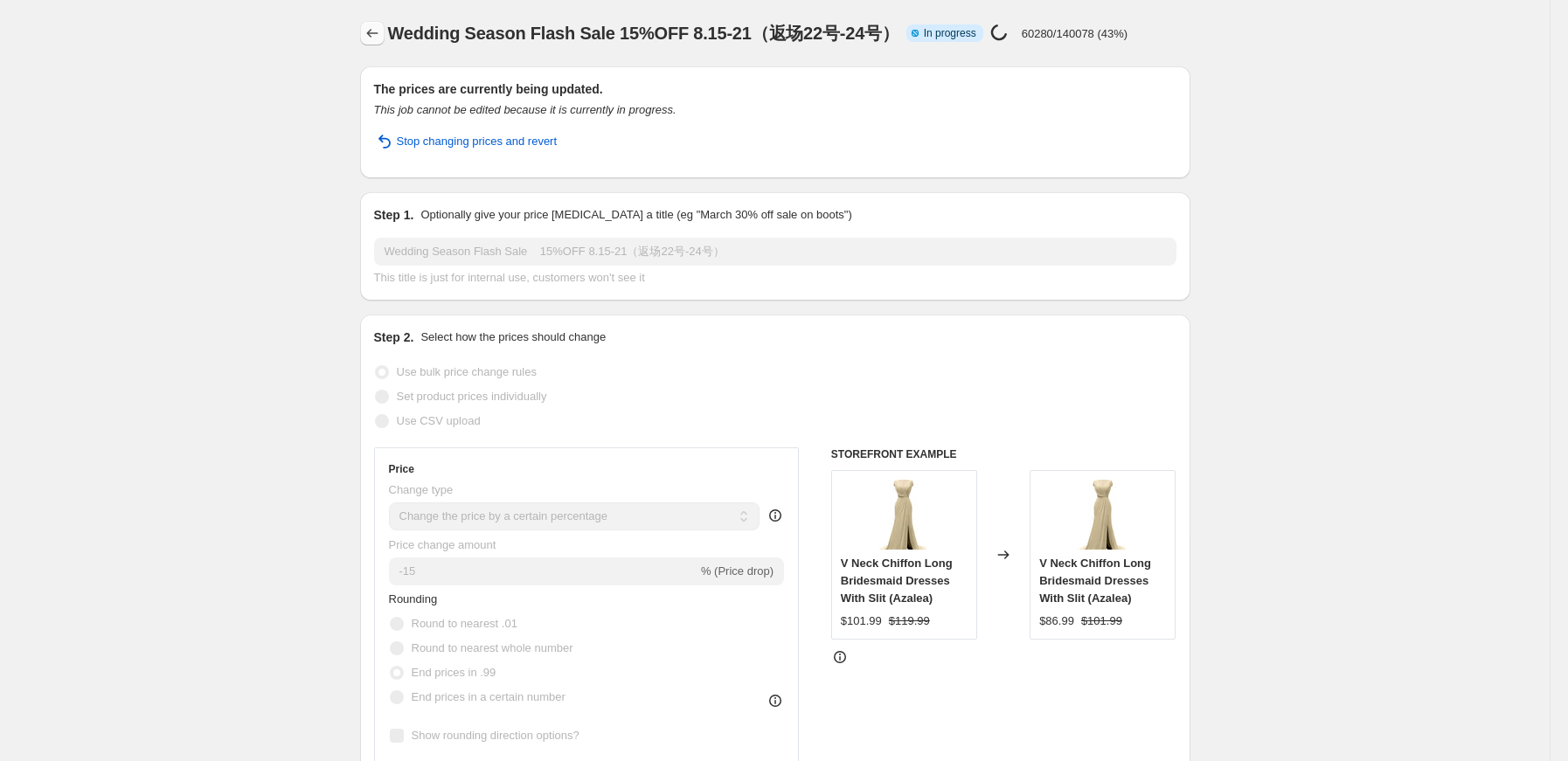
click at [381, 36] on icon "Price change jobs" at bounding box center [372, 33] width 18 height 18
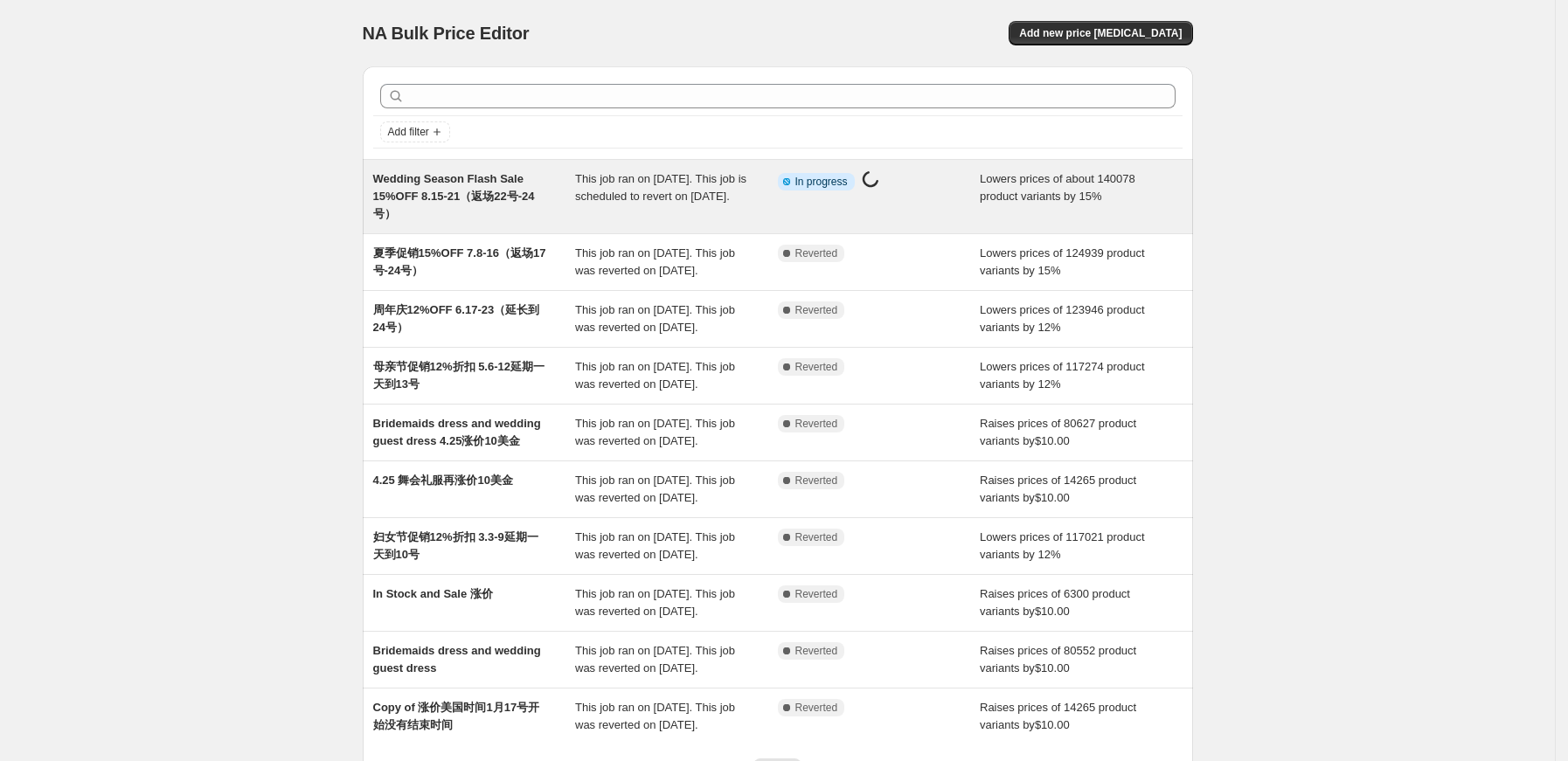
click at [593, 197] on span "This job ran on [DATE]. This job is scheduled to revert on [DATE]." at bounding box center [660, 187] width 171 height 30
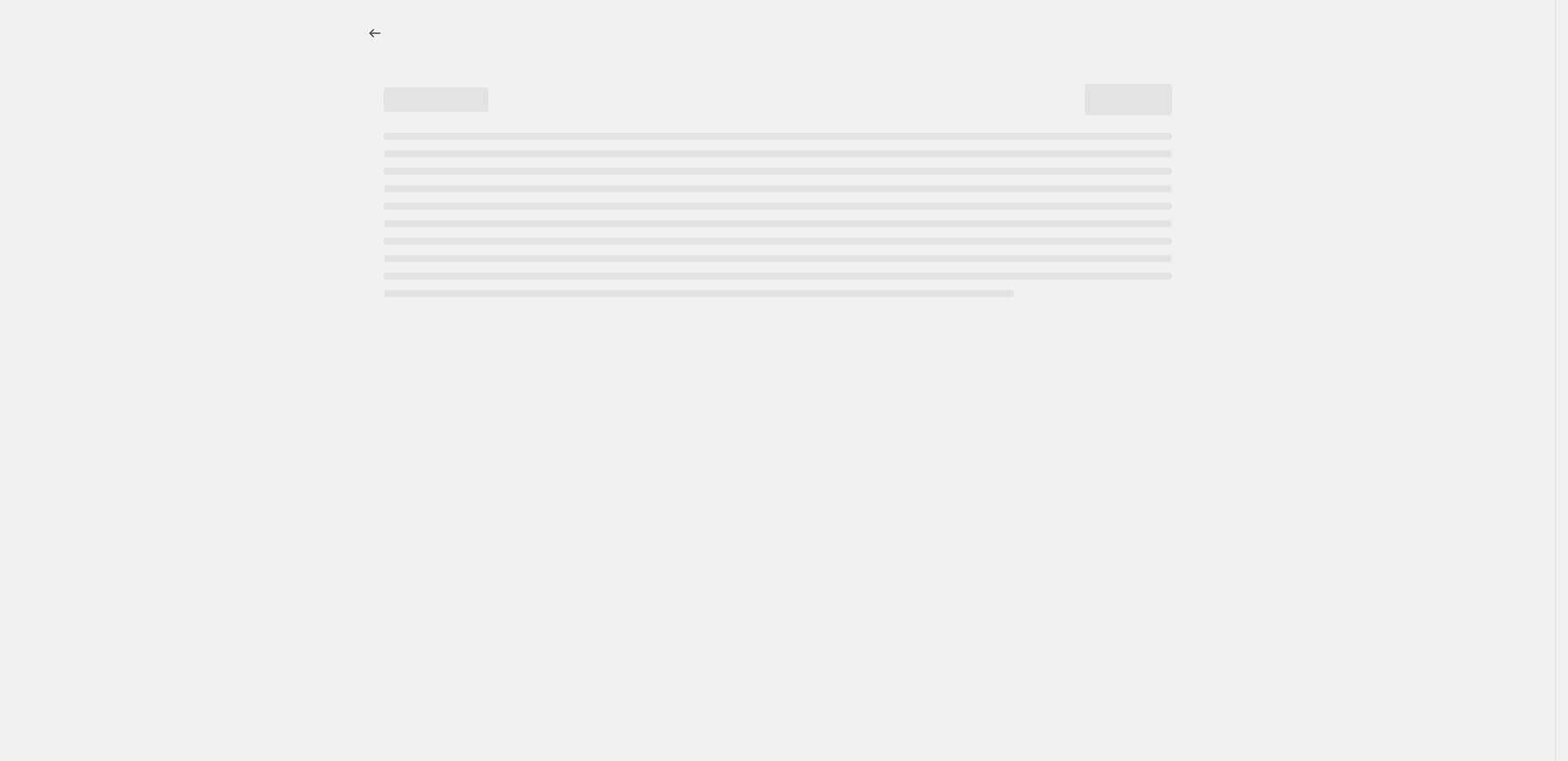
select select "percentage"
